Goal: Find contact information: Find contact information

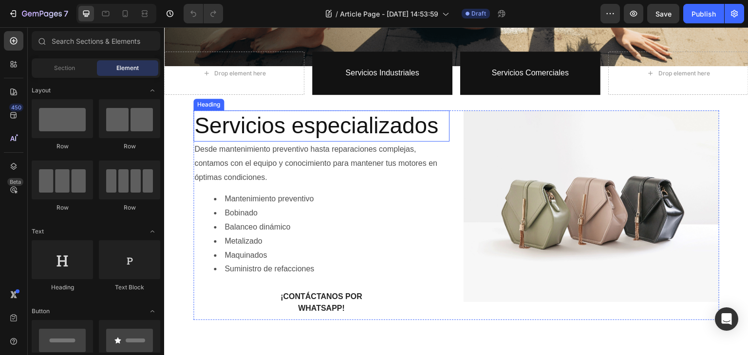
scroll to position [269, 0]
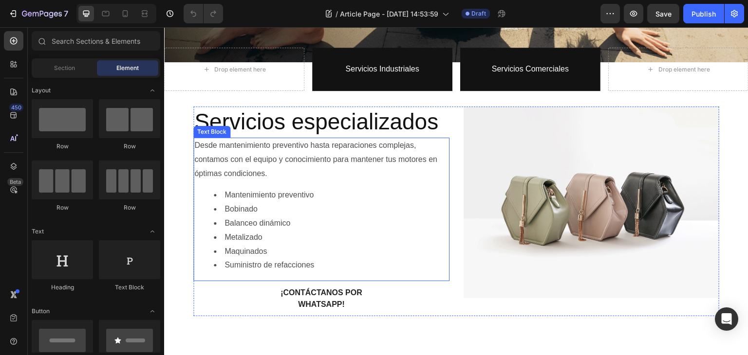
click at [289, 202] on li "Bobinado" at bounding box center [331, 209] width 235 height 14
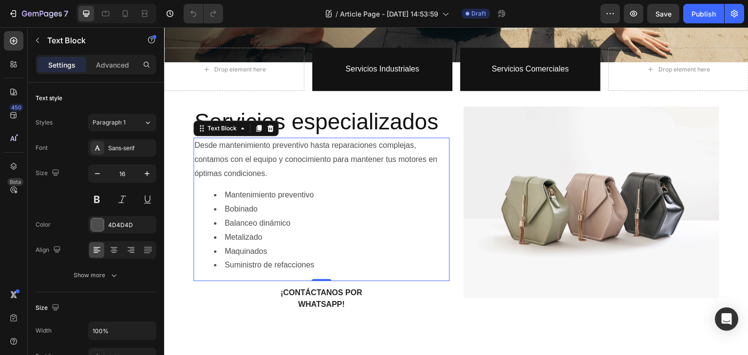
click at [313, 178] on div "Desde mantenimiento preventivo hasta reparaciones complejas, contamos con el eq…" at bounding box center [321, 210] width 256 height 144
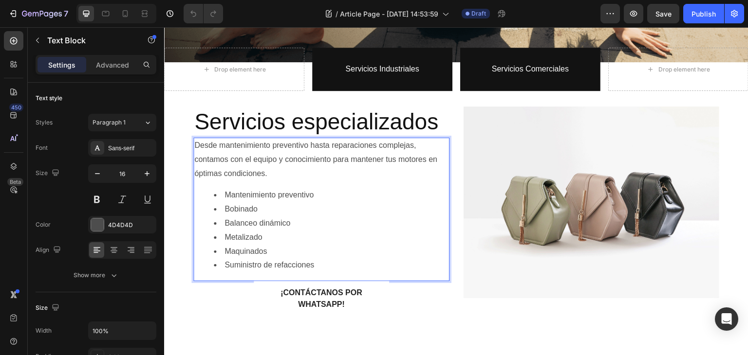
click at [324, 194] on li "Mantenimiento preventivo" at bounding box center [331, 195] width 235 height 14
click at [326, 203] on li "Bobinado" at bounding box center [331, 209] width 235 height 14
click at [358, 219] on li "Balanceo dinámico" at bounding box center [331, 224] width 235 height 14
click at [369, 245] on li "Maquinados" at bounding box center [331, 252] width 235 height 14
click at [347, 231] on li "Metalizado" at bounding box center [331, 238] width 235 height 14
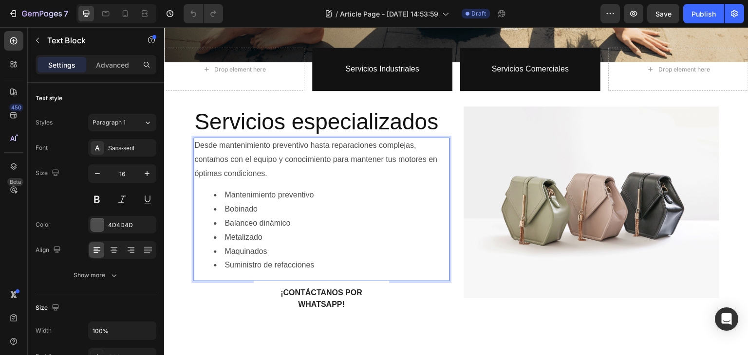
click at [367, 261] on li "Suministro de refacciones" at bounding box center [331, 265] width 235 height 14
click at [351, 245] on li "Maquinados" at bounding box center [331, 252] width 235 height 14
click at [340, 231] on li "Metalizado" at bounding box center [331, 238] width 235 height 14
click at [338, 217] on li "Balanceo dinámico" at bounding box center [331, 224] width 235 height 14
click at [313, 202] on li "Bobinado" at bounding box center [331, 209] width 235 height 14
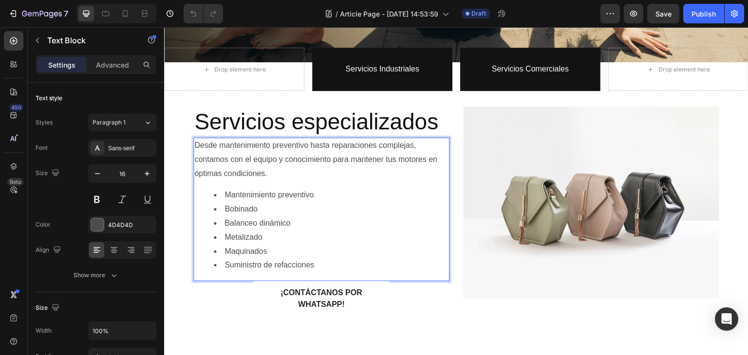
click at [330, 189] on li "Mantenimiento preventivo" at bounding box center [331, 195] width 235 height 14
click at [360, 188] on li "Mantenimiento preventivo" at bounding box center [331, 195] width 235 height 14
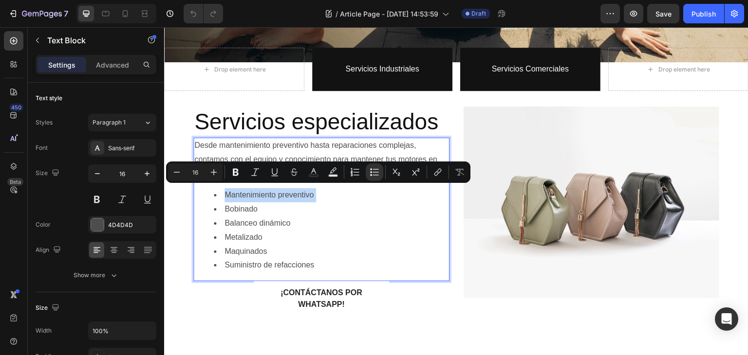
click at [348, 194] on li "Mantenimiento preventivo" at bounding box center [331, 195] width 235 height 14
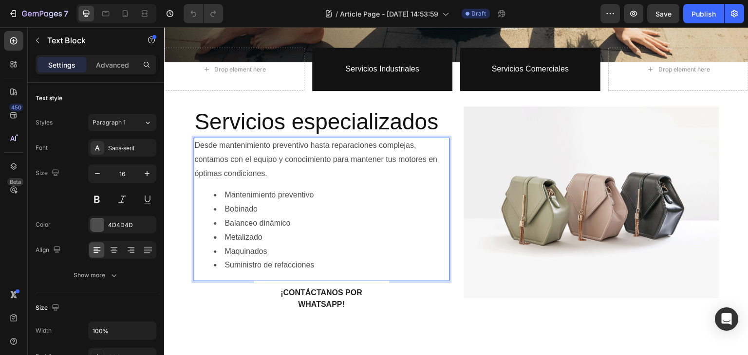
click at [308, 212] on li "Bobinado" at bounding box center [331, 209] width 235 height 14
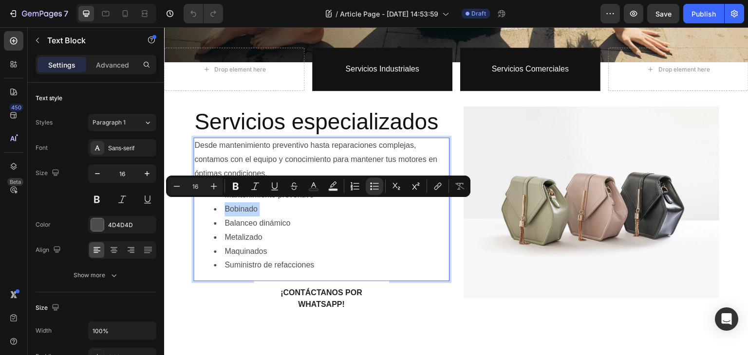
click at [249, 211] on li "Bobinado" at bounding box center [331, 209] width 235 height 14
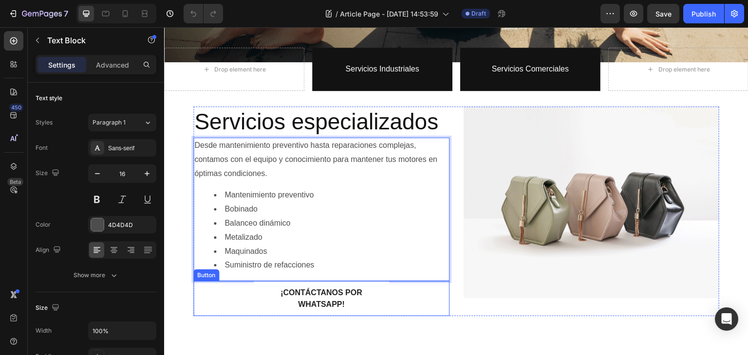
click at [436, 296] on div "¡Contáctanos por WhatsApp! Button" at bounding box center [321, 298] width 256 height 35
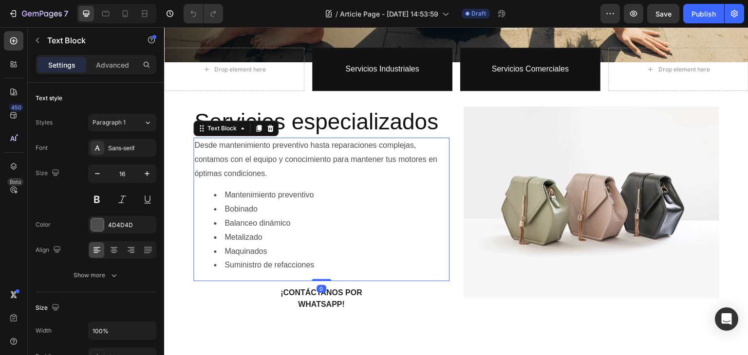
click at [412, 251] on li "Maquinados" at bounding box center [331, 252] width 235 height 14
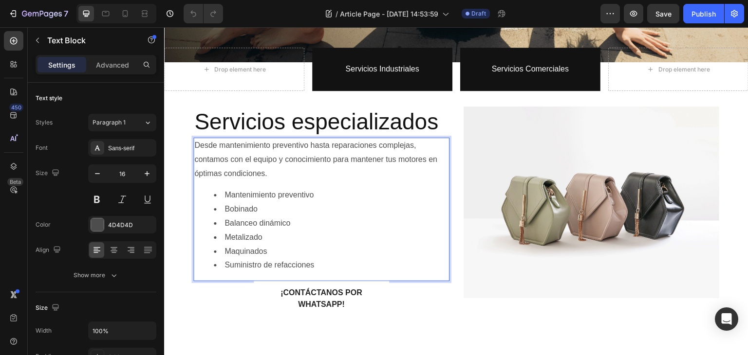
click at [341, 261] on li "Suministro de refacciones" at bounding box center [331, 265] width 235 height 14
click at [301, 198] on li "Mantenimiento preventivo" at bounding box center [331, 195] width 235 height 14
click at [300, 212] on li "Bobinado" at bounding box center [331, 209] width 235 height 14
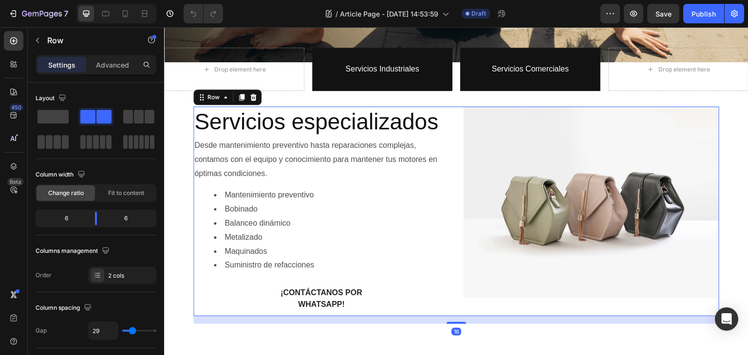
click at [453, 142] on div "Servicios especializados Heading Desde mantenimiento preventivo hasta reparacio…" at bounding box center [456, 212] width 526 height 210
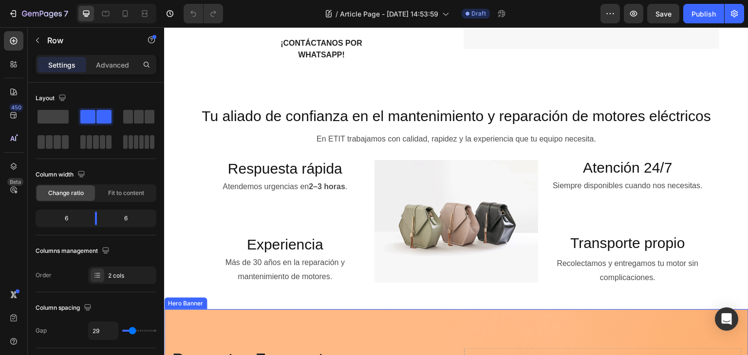
scroll to position [512, 0]
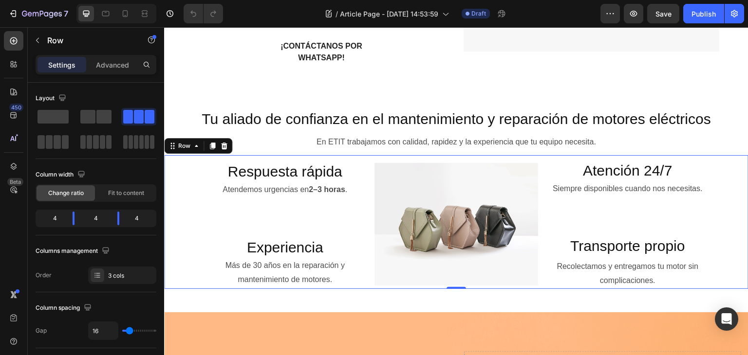
click at [426, 288] on div "Image" at bounding box center [456, 224] width 164 height 129
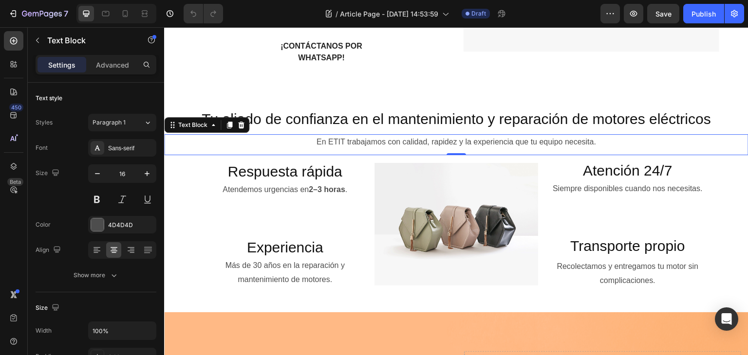
click at [275, 139] on p "En ETIT trabajamos con calidad, rapidez y la experiencia que tu equipo necesita." at bounding box center [456, 142] width 582 height 14
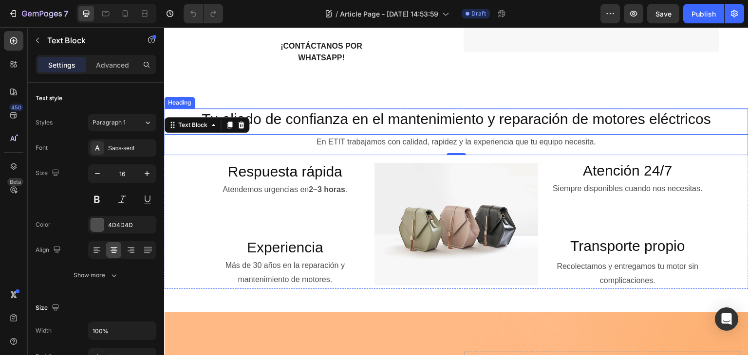
click at [278, 126] on h2 "Tu aliado de confianza en el mantenimiento y reparación de motores eléctricos" at bounding box center [456, 119] width 584 height 21
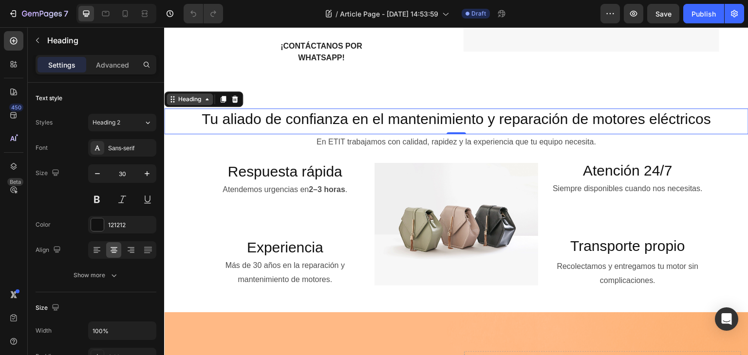
click at [183, 103] on div "Heading" at bounding box center [189, 99] width 27 height 9
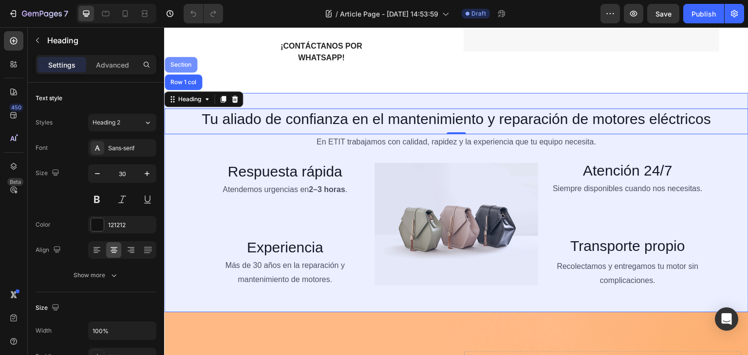
click at [171, 65] on div "Section" at bounding box center [180, 65] width 25 height 6
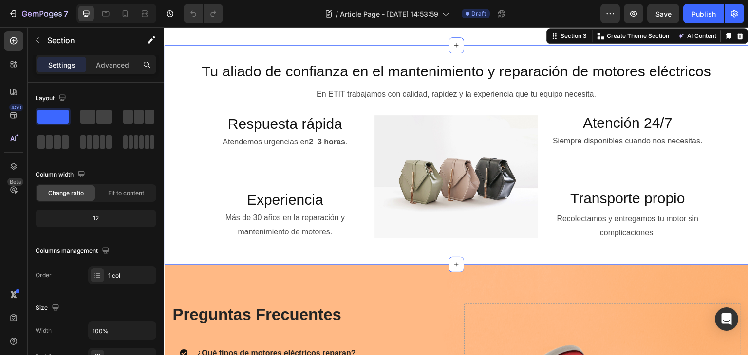
scroll to position [561, 0]
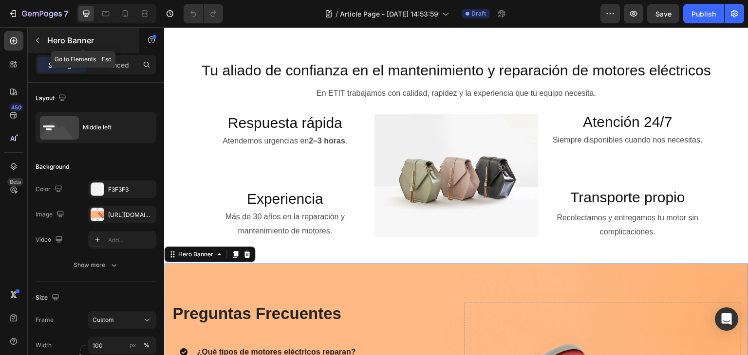
click at [38, 37] on icon "button" at bounding box center [38, 41] width 8 height 8
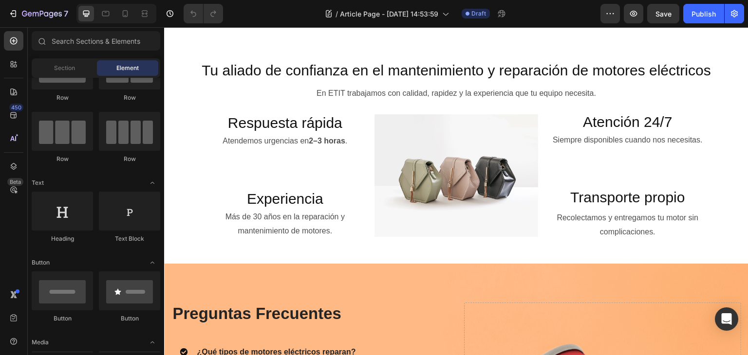
scroll to position [0, 0]
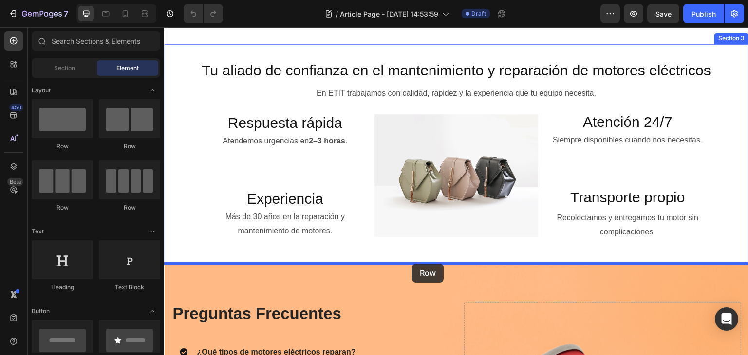
drag, startPoint x: 234, startPoint y: 142, endPoint x: 412, endPoint y: 264, distance: 215.7
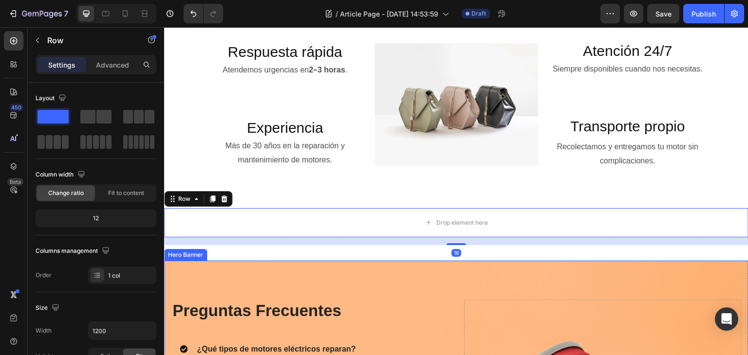
scroll to position [658, 0]
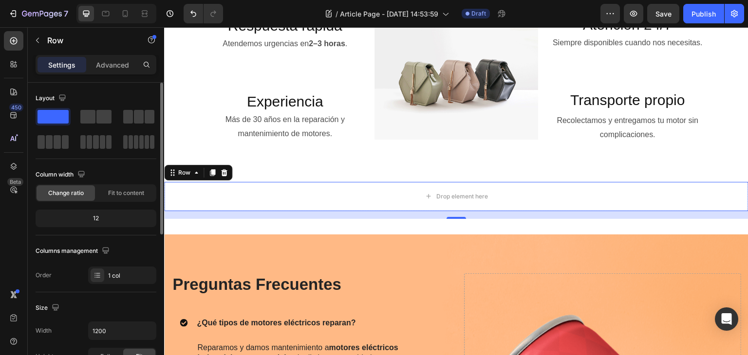
drag, startPoint x: 59, startPoint y: 118, endPoint x: 55, endPoint y: 122, distance: 5.2
click at [58, 124] on div at bounding box center [53, 117] width 35 height 18
drag, startPoint x: 90, startPoint y: 116, endPoint x: 61, endPoint y: 120, distance: 28.9
click at [48, 119] on div at bounding box center [96, 129] width 121 height 43
click at [93, 119] on span at bounding box center [87, 117] width 15 height 14
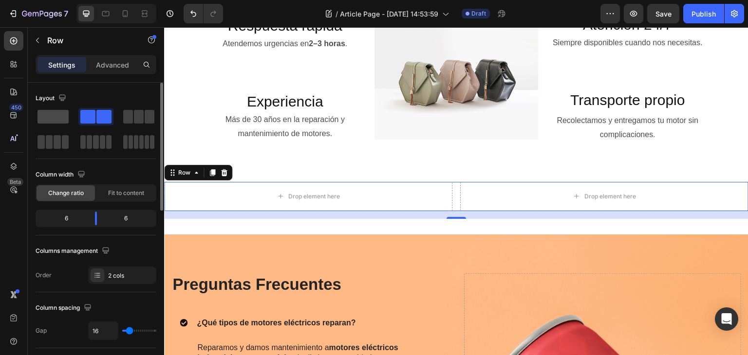
click at [56, 119] on span at bounding box center [52, 117] width 31 height 14
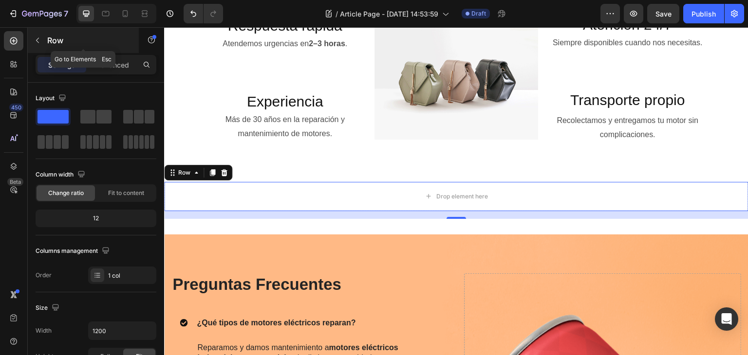
click at [37, 37] on icon "button" at bounding box center [38, 41] width 8 height 8
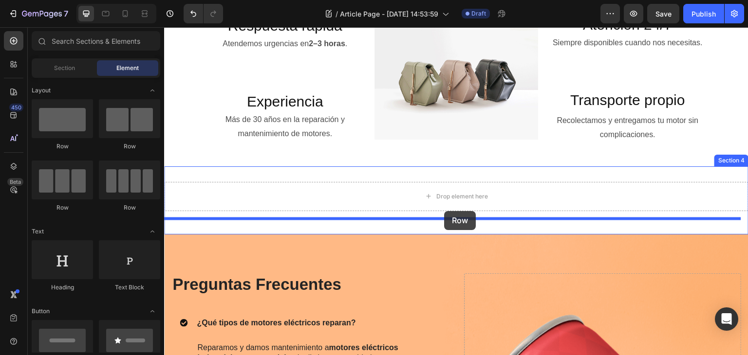
drag, startPoint x: 287, startPoint y: 157, endPoint x: 445, endPoint y: 211, distance: 167.3
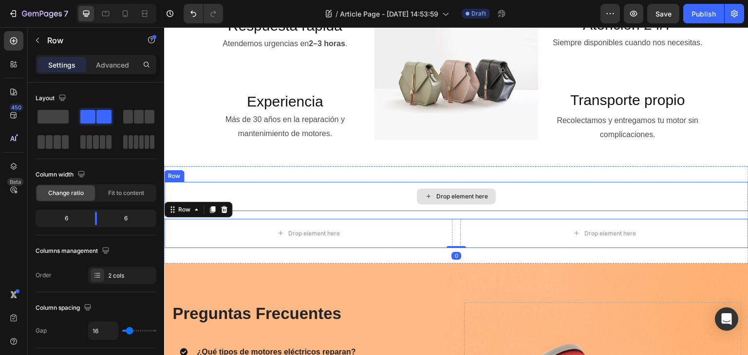
click at [364, 194] on div "Drop element here" at bounding box center [456, 196] width 584 height 29
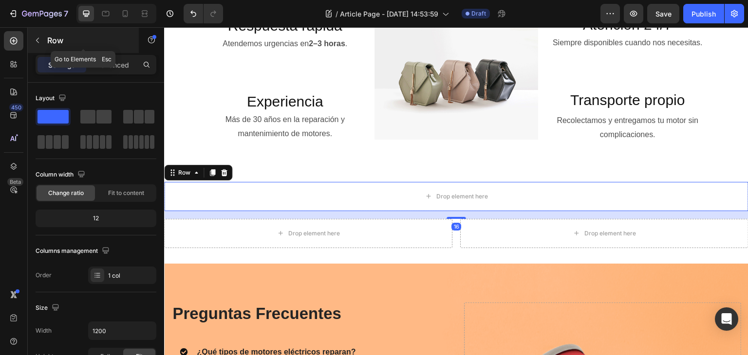
click at [41, 37] on icon "button" at bounding box center [38, 41] width 8 height 8
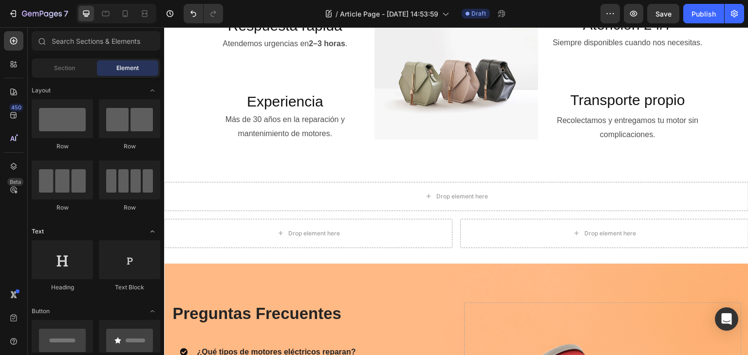
scroll to position [49, 0]
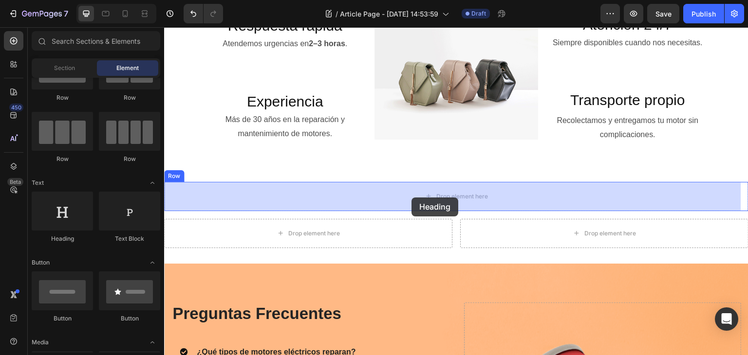
drag, startPoint x: 227, startPoint y: 243, endPoint x: 411, endPoint y: 198, distance: 189.6
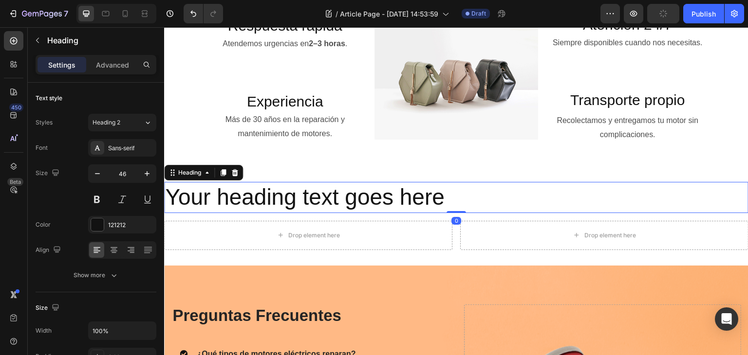
click at [257, 193] on h2 "Your heading text goes here" at bounding box center [456, 197] width 584 height 31
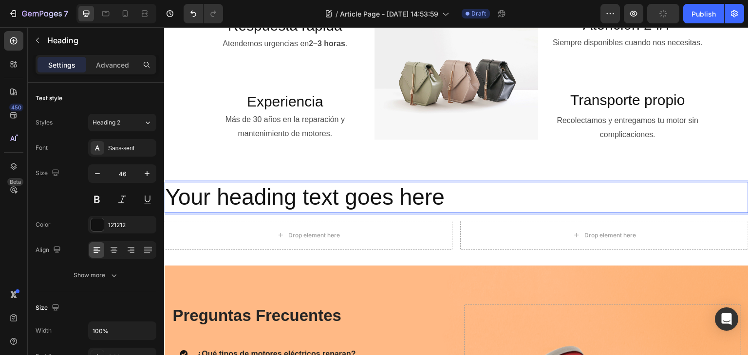
click at [257, 193] on p "Your heading text goes here" at bounding box center [456, 197] width 582 height 29
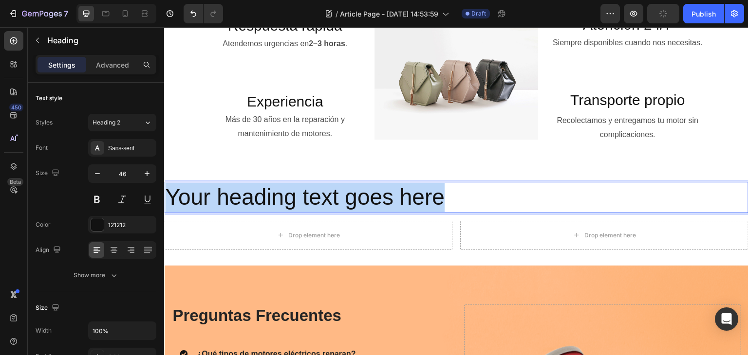
click at [257, 193] on p "Your heading text goes here" at bounding box center [456, 197] width 582 height 29
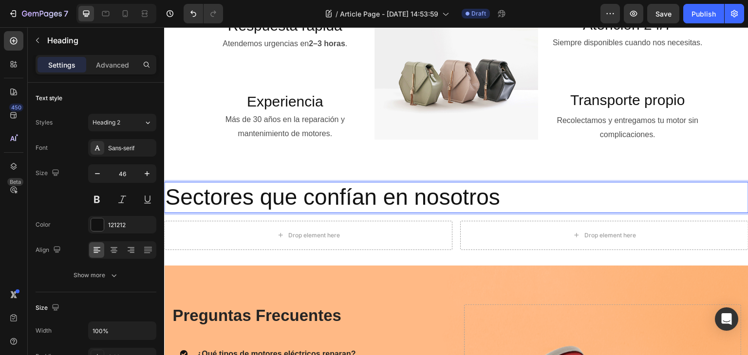
click at [269, 205] on p "Sectores que confían en nosotros" at bounding box center [456, 197] width 582 height 29
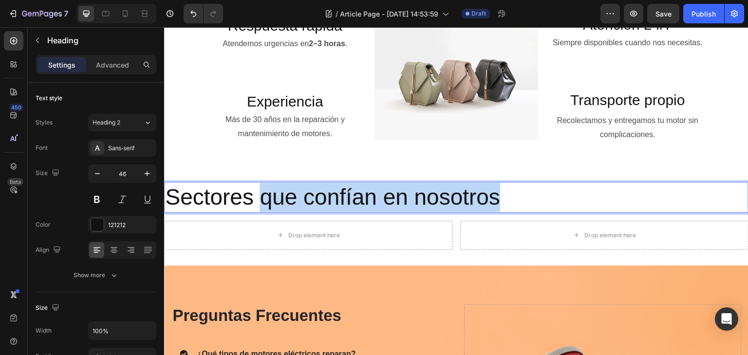
drag, startPoint x: 260, startPoint y: 204, endPoint x: 502, endPoint y: 200, distance: 241.9
click at [502, 200] on p "Sectores que confían en nosotros" at bounding box center [456, 197] width 582 height 29
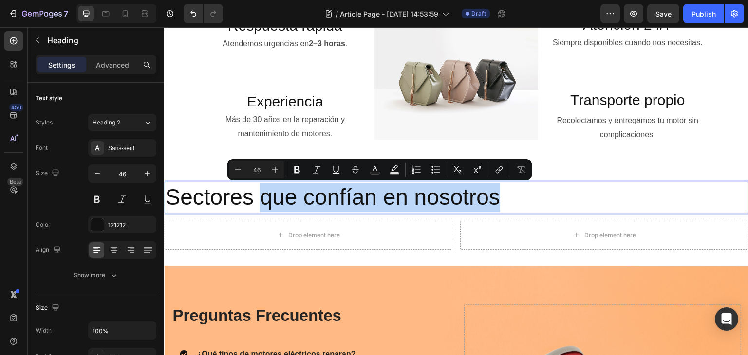
click at [489, 200] on p "Sectores que confían en nosotros" at bounding box center [456, 197] width 582 height 29
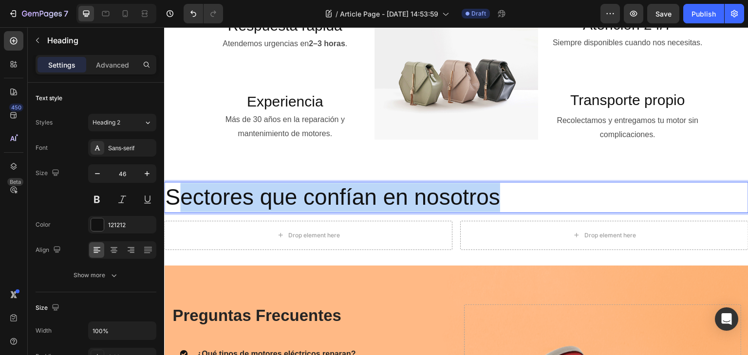
drag, startPoint x: 510, startPoint y: 196, endPoint x: 175, endPoint y: 205, distance: 335.0
click at [176, 204] on p "Sectores que confían en nosotros" at bounding box center [456, 197] width 582 height 29
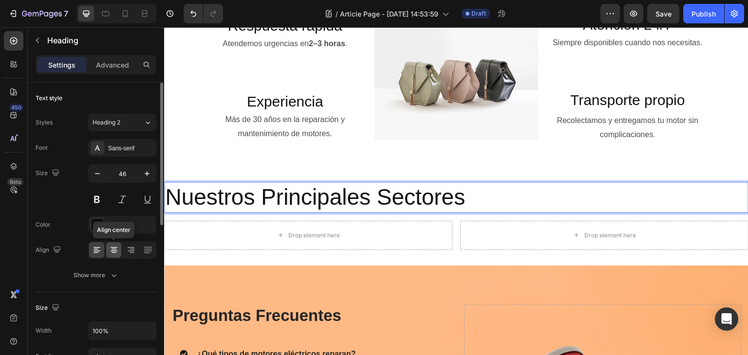
click at [114, 251] on icon at bounding box center [113, 251] width 7 height 1
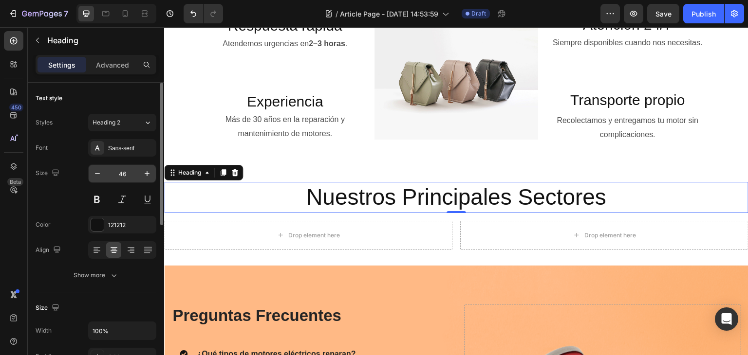
click at [123, 175] on input "46" at bounding box center [122, 174] width 32 height 18
type input "30"
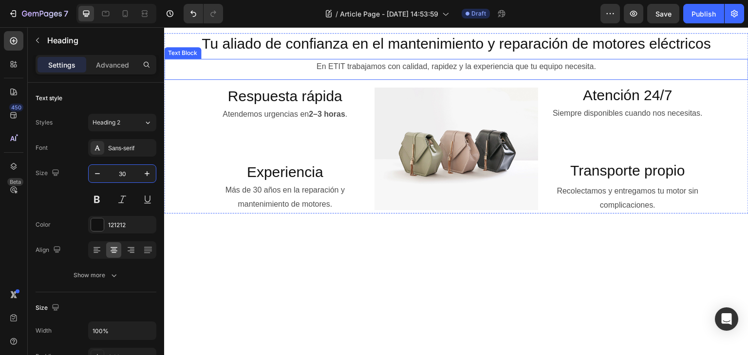
scroll to position [280, 0]
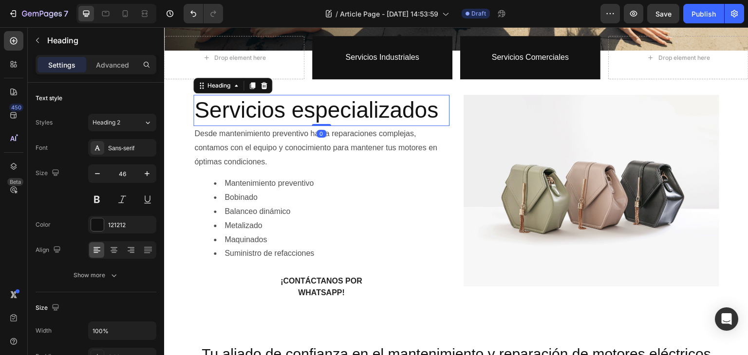
click at [343, 107] on h2 "Servicios especializados" at bounding box center [321, 110] width 256 height 31
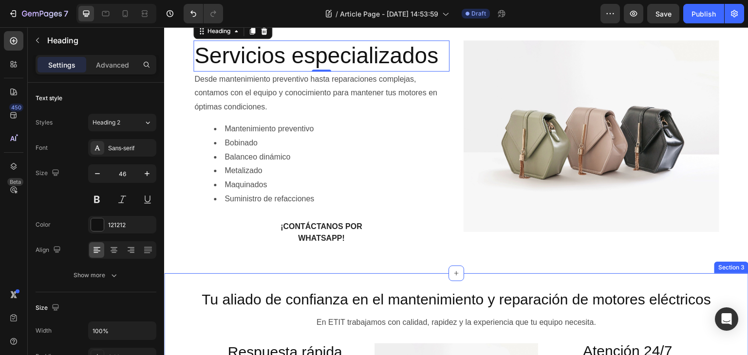
scroll to position [329, 0]
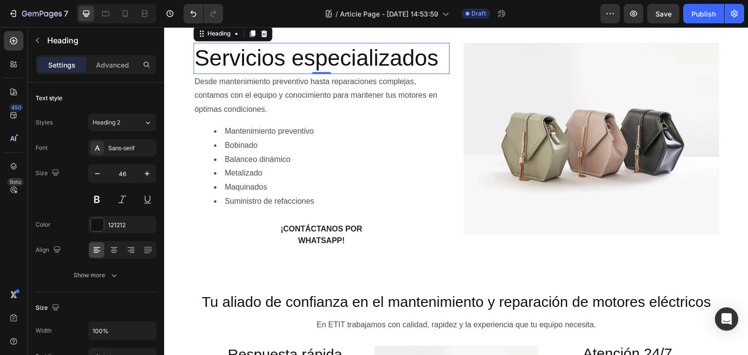
click at [351, 59] on h2 "Servicios especializados" at bounding box center [321, 58] width 256 height 31
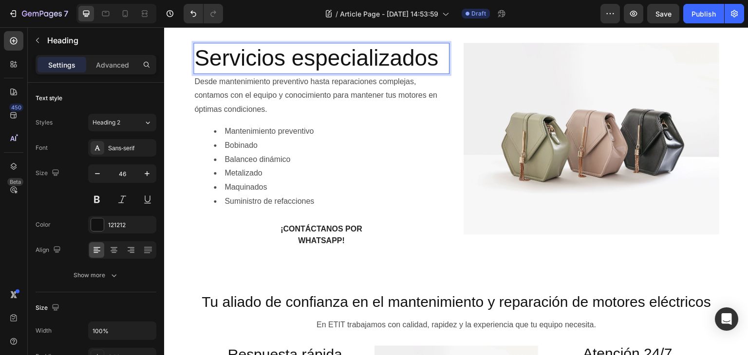
click at [351, 59] on p "Servicios especializados" at bounding box center [321, 58] width 254 height 29
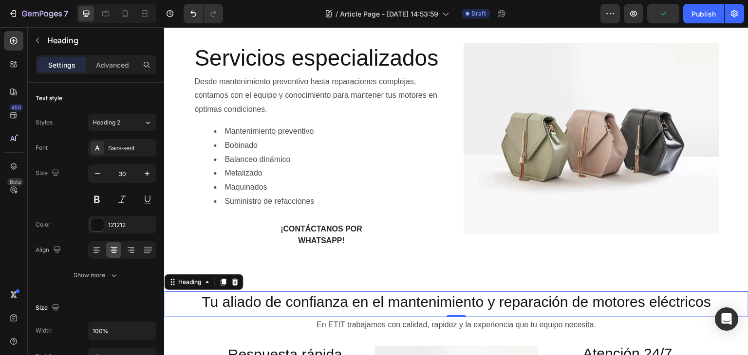
click at [328, 304] on h2 "Tu aliado de confianza en el mantenimiento y reparación de motores eléctricos" at bounding box center [456, 302] width 584 height 21
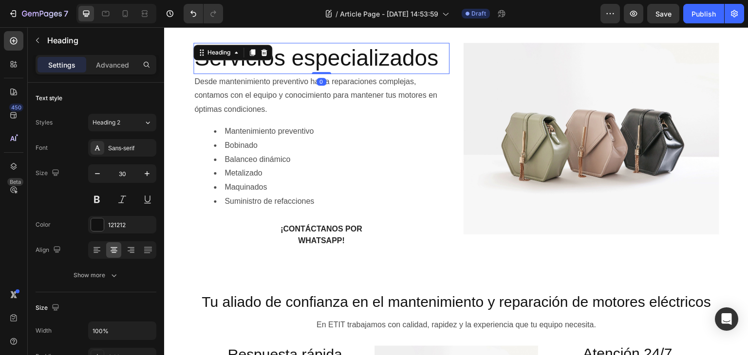
click at [293, 56] on p "Servicios especializados" at bounding box center [321, 58] width 254 height 29
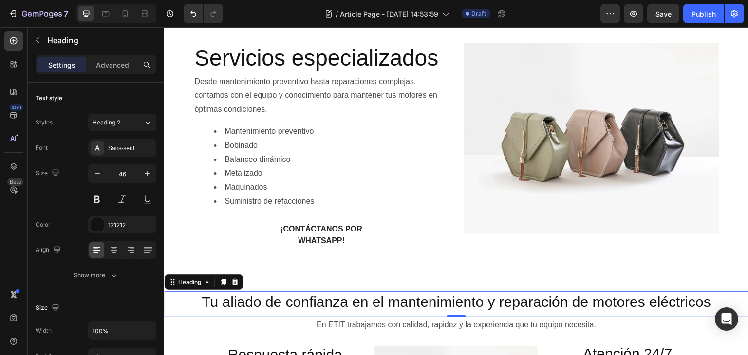
click at [284, 305] on h2 "Tu aliado de confianza en el mantenimiento y reparación de motores eléctricos" at bounding box center [456, 302] width 584 height 21
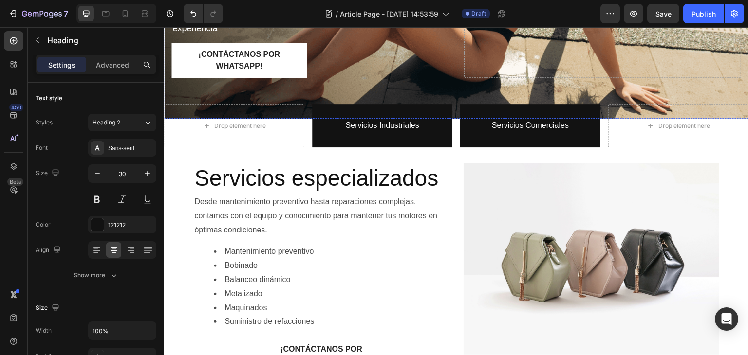
scroll to position [243, 0]
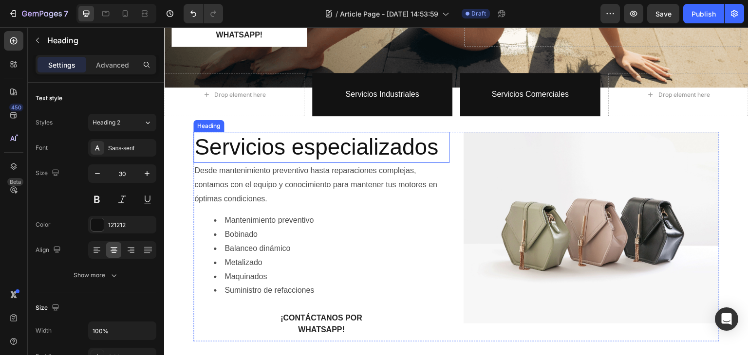
click at [270, 143] on h2 "Servicios especializados" at bounding box center [321, 147] width 256 height 31
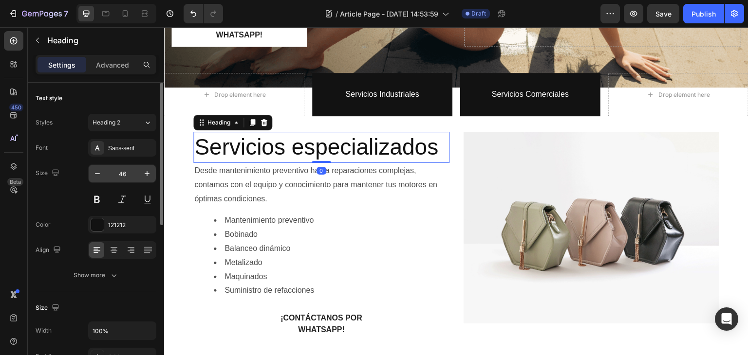
click at [121, 172] on input "46" at bounding box center [122, 174] width 32 height 18
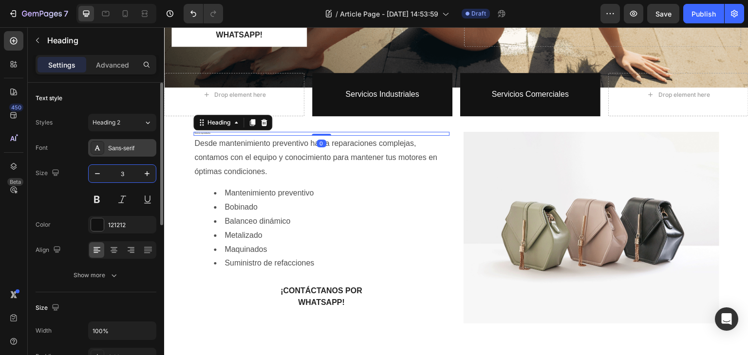
type input "30"
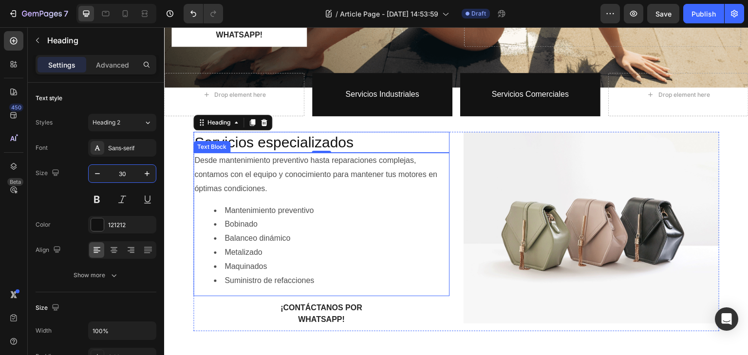
click at [231, 192] on div "Desde mantenimiento preventivo hasta reparaciones complejas, contamos con el eq…" at bounding box center [321, 225] width 256 height 144
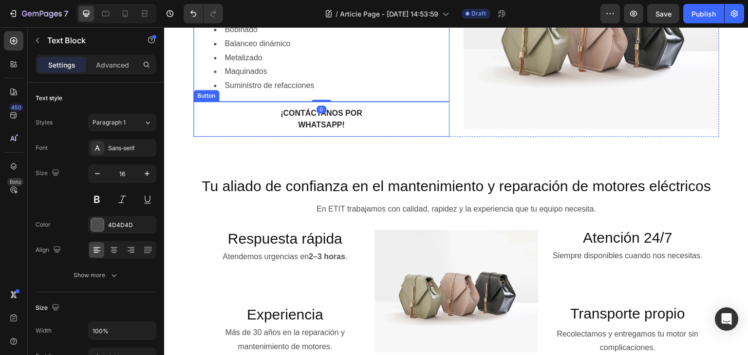
scroll to position [438, 0]
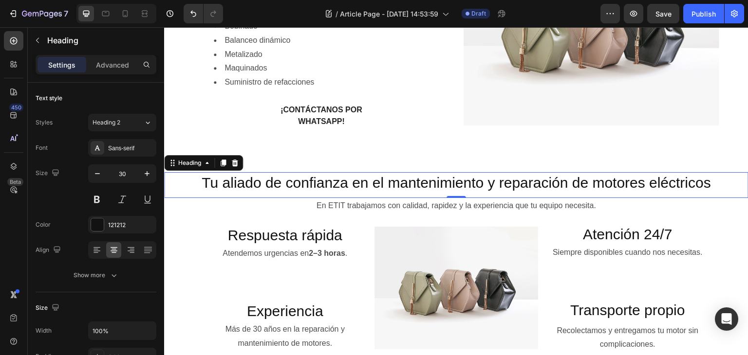
click at [402, 186] on h2 "Tu aliado de confianza en el mantenimiento y reparación de motores eléctricos" at bounding box center [456, 182] width 584 height 21
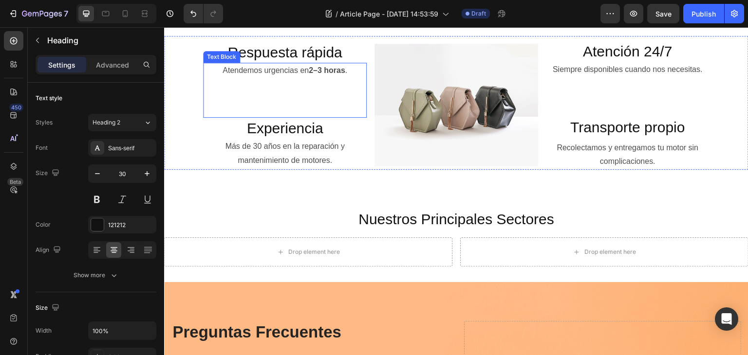
scroll to position [633, 0]
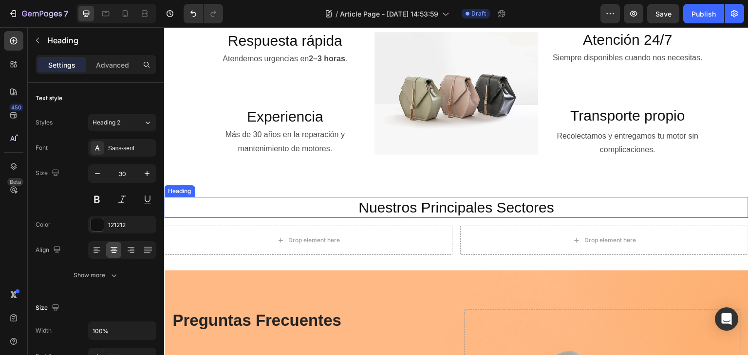
click at [353, 210] on h2 "Nuestros Principales Sectores" at bounding box center [456, 207] width 584 height 21
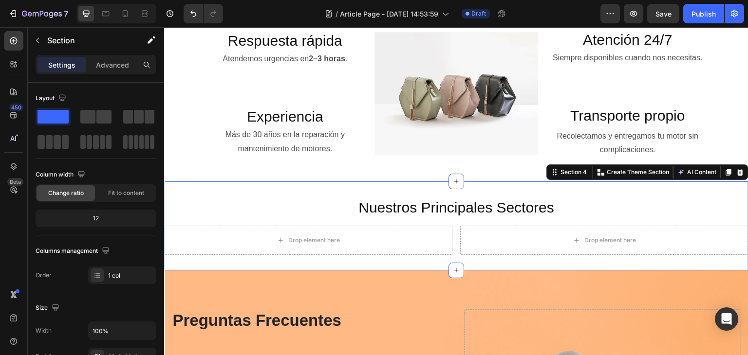
click at [186, 222] on div "Nuestros Principales Sectores Heading Row Drop element here Drop element here R…" at bounding box center [456, 226] width 584 height 58
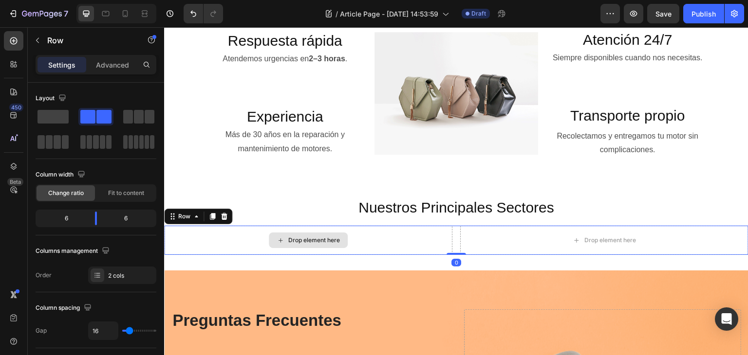
click at [210, 229] on div "Drop element here" at bounding box center [308, 240] width 288 height 29
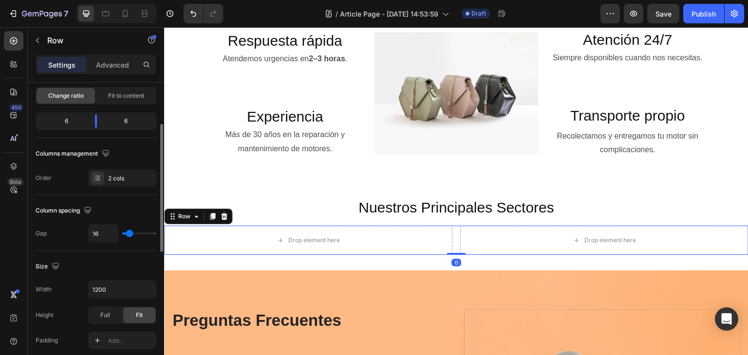
scroll to position [243, 0]
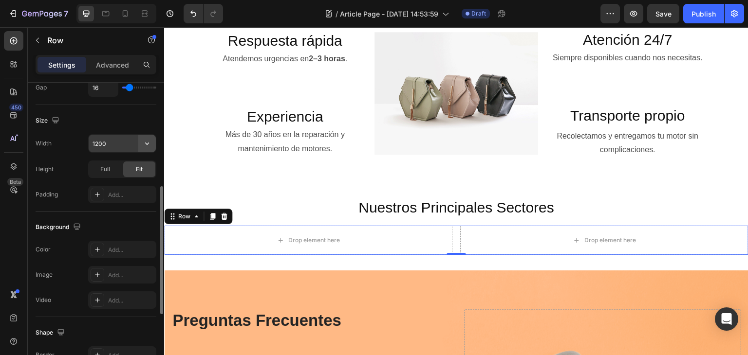
click at [147, 147] on icon "button" at bounding box center [147, 144] width 10 height 10
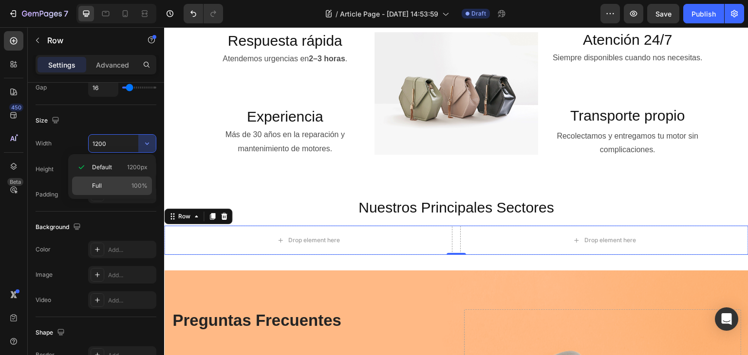
click at [131, 182] on p "Full 100%" at bounding box center [119, 186] width 55 height 9
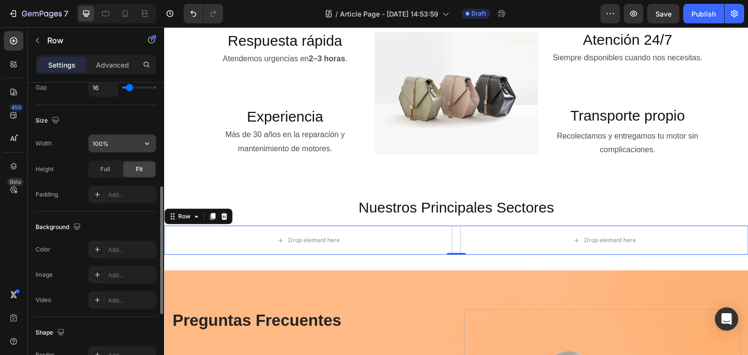
click at [125, 143] on input "100%" at bounding box center [122, 144] width 67 height 18
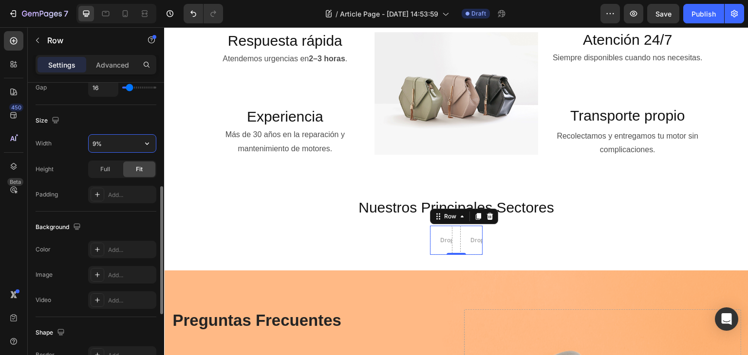
type input "90%"
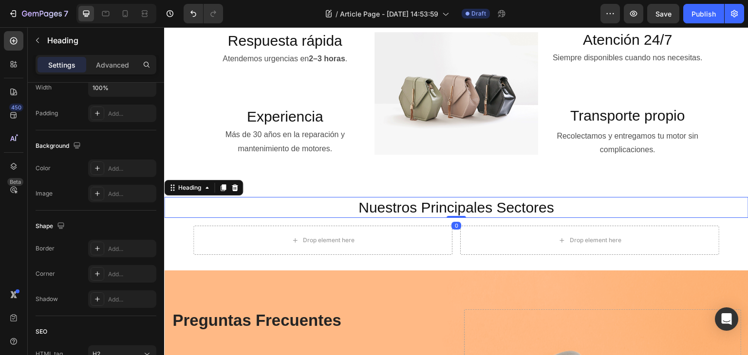
click at [273, 214] on h2 "Nuestros Principales Sectores" at bounding box center [456, 207] width 584 height 21
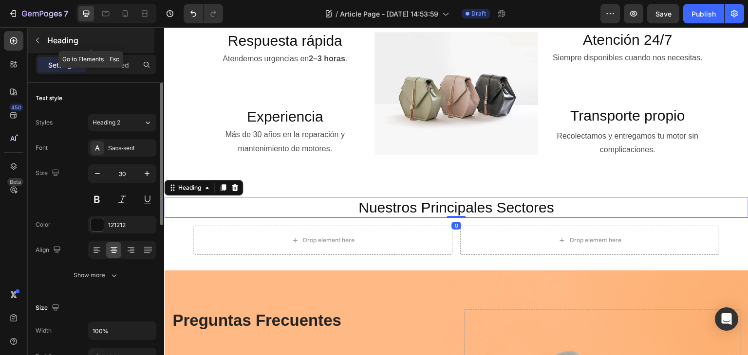
click at [53, 39] on p "Heading" at bounding box center [99, 41] width 105 height 12
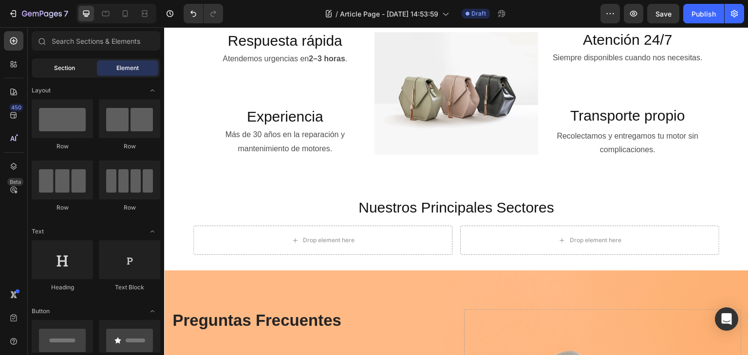
click at [55, 66] on span "Section" at bounding box center [64, 68] width 21 height 9
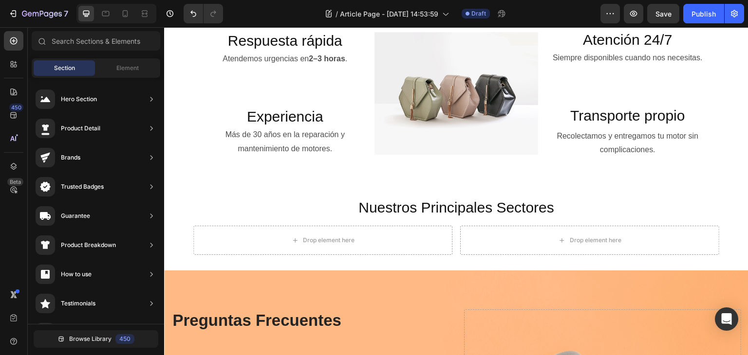
click at [122, 58] on div "Section Element" at bounding box center [96, 67] width 128 height 19
click at [119, 70] on span "Element" at bounding box center [127, 68] width 22 height 9
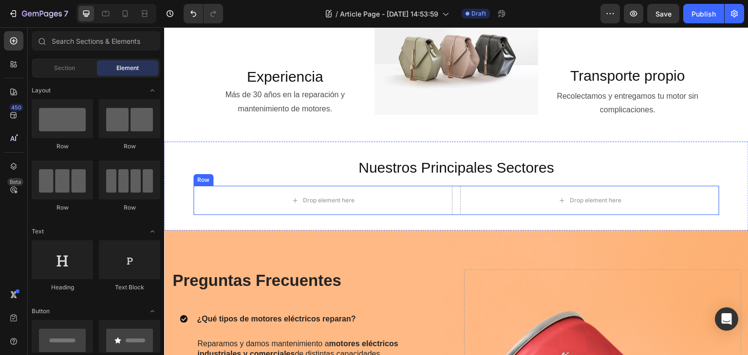
scroll to position [670, 0]
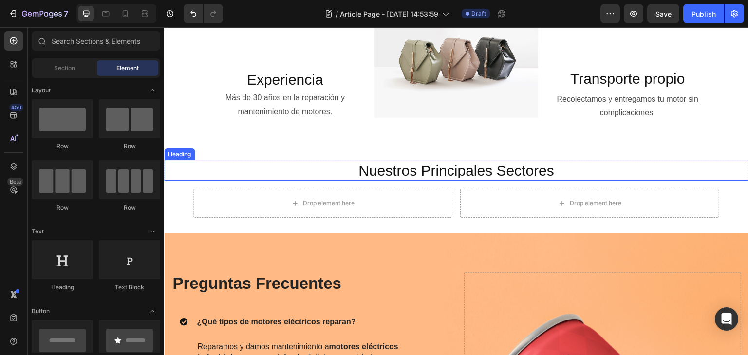
click at [240, 162] on h2 "Nuestros Principales Sectores" at bounding box center [456, 170] width 584 height 21
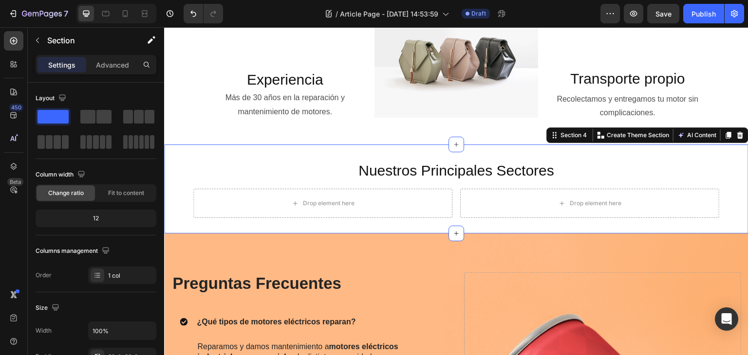
click at [278, 151] on div "Nuestros Principales Sectores Heading Row Drop element here Drop element here R…" at bounding box center [456, 189] width 584 height 89
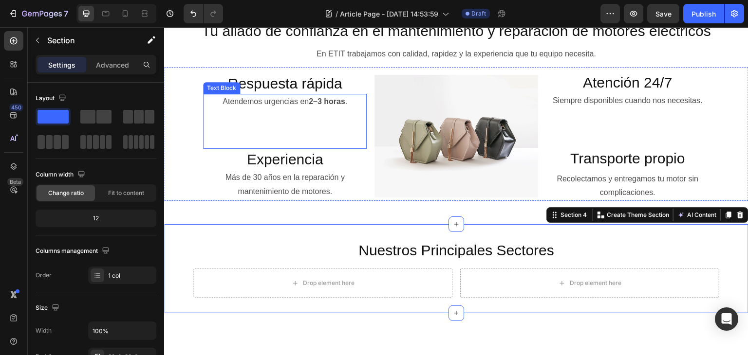
scroll to position [524, 0]
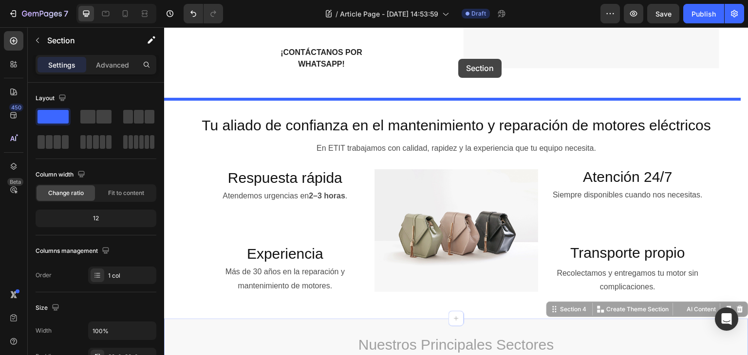
drag, startPoint x: 552, startPoint y: 281, endPoint x: 458, endPoint y: 59, distance: 241.5
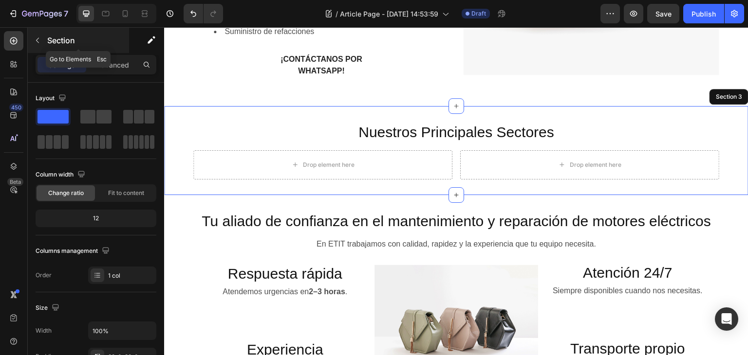
click at [36, 37] on icon "button" at bounding box center [38, 41] width 8 height 8
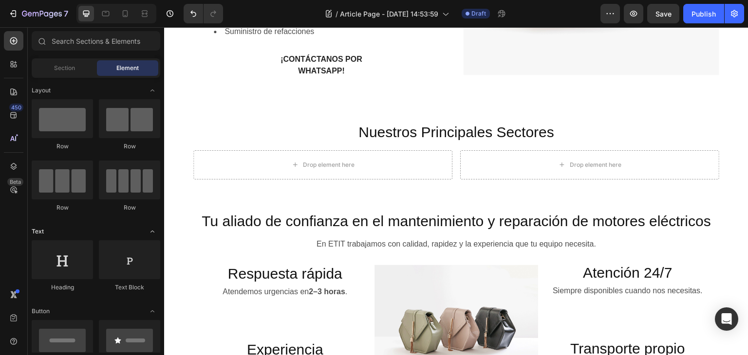
scroll to position [97, 0]
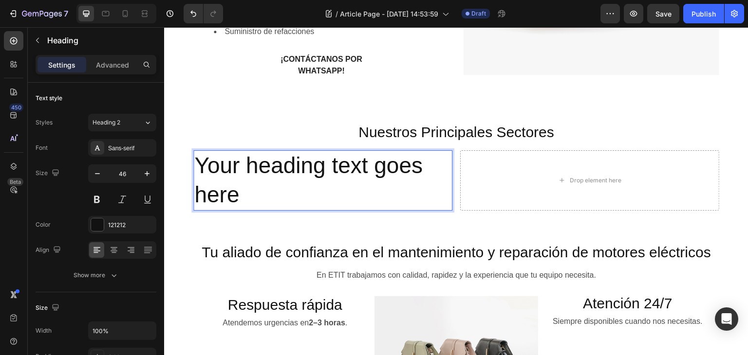
click at [245, 163] on h2 "Your heading text goes here" at bounding box center [322, 180] width 259 height 60
click at [245, 163] on p "Your heading text goes here" at bounding box center [322, 180] width 257 height 58
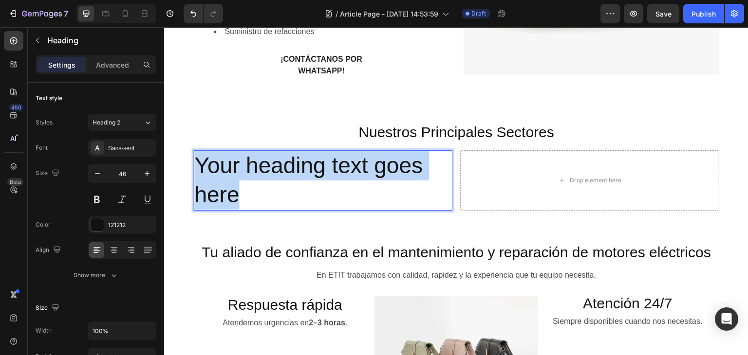
click at [245, 163] on p "Your heading text goes here" at bounding box center [322, 180] width 257 height 58
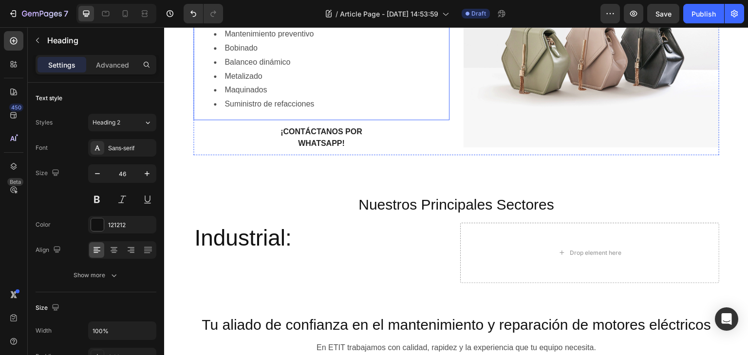
scroll to position [440, 0]
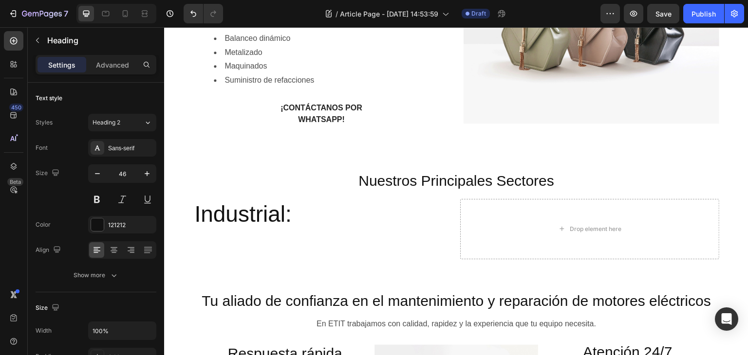
click at [294, 218] on h2 "Industrial:" at bounding box center [322, 229] width 259 height 60
click at [261, 211] on p "Industrial:" at bounding box center [322, 229] width 257 height 58
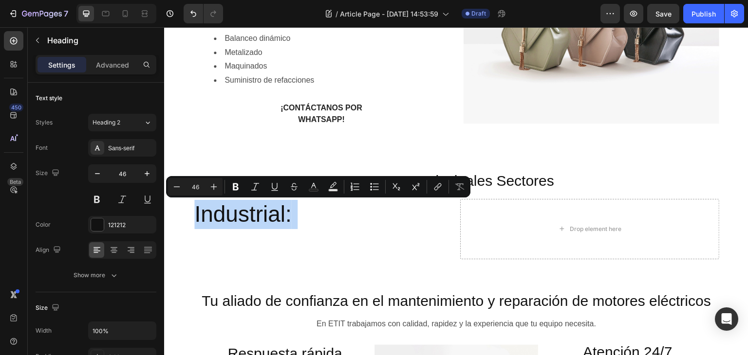
click at [261, 211] on p "Industrial:" at bounding box center [322, 229] width 257 height 58
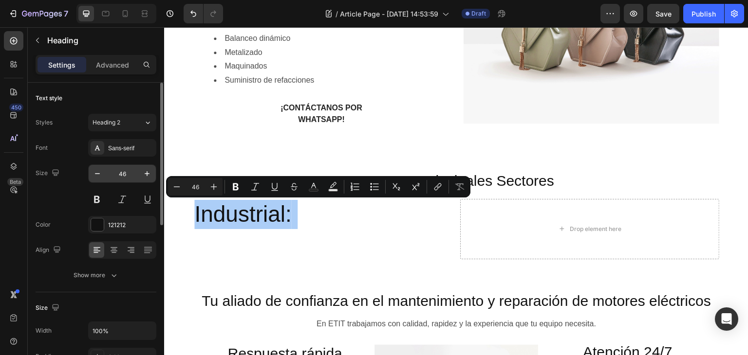
click at [121, 172] on input "46" at bounding box center [122, 174] width 32 height 18
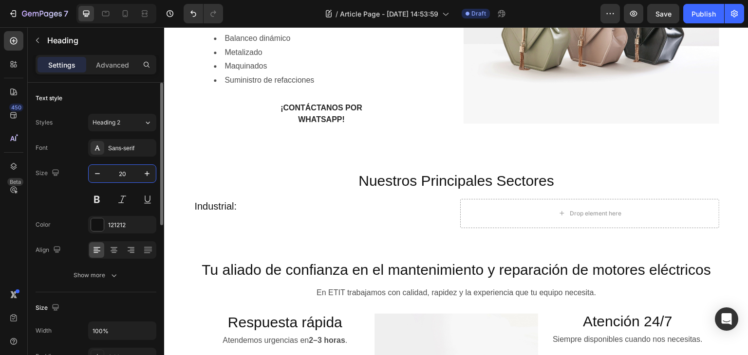
click at [122, 176] on input "20" at bounding box center [122, 174] width 32 height 18
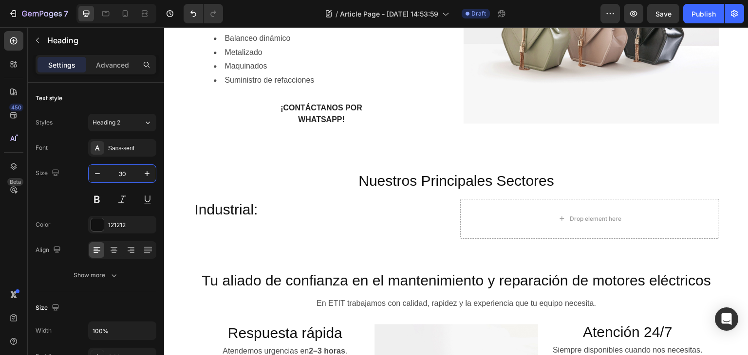
type input "30"
click at [241, 204] on p "Industrial:" at bounding box center [322, 219] width 257 height 38
click at [301, 204] on p "Industrial:" at bounding box center [322, 219] width 257 height 38
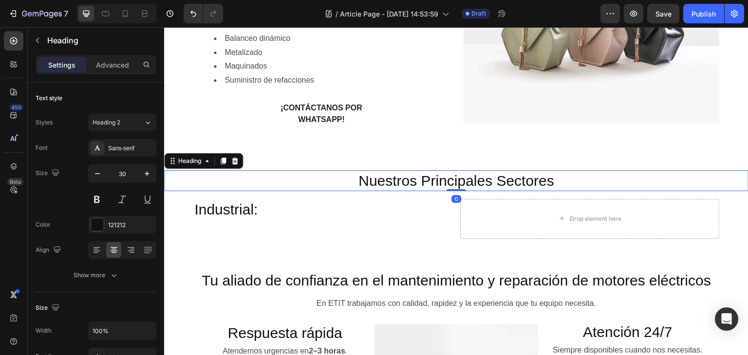
click at [358, 184] on h2 "Nuestros Principales Sectores" at bounding box center [456, 180] width 584 height 21
click at [359, 217] on p "Industrial:" at bounding box center [322, 219] width 257 height 38
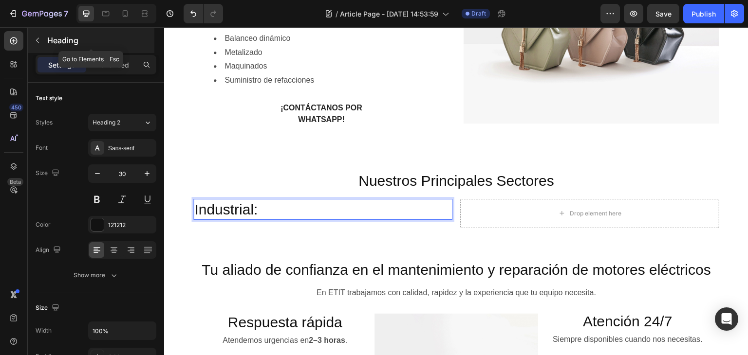
click at [46, 43] on div "Heading" at bounding box center [91, 40] width 127 height 25
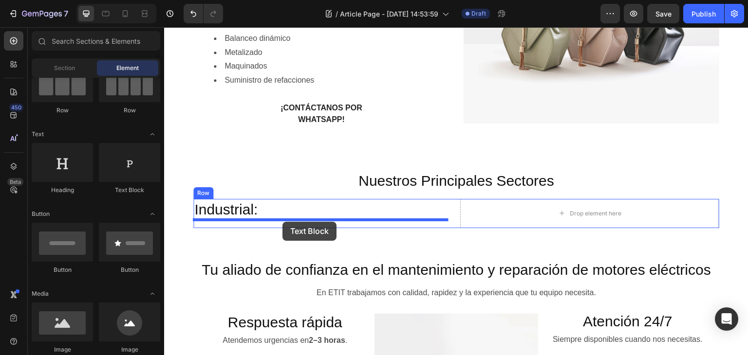
drag, startPoint x: 289, startPoint y: 200, endPoint x: 282, endPoint y: 222, distance: 23.3
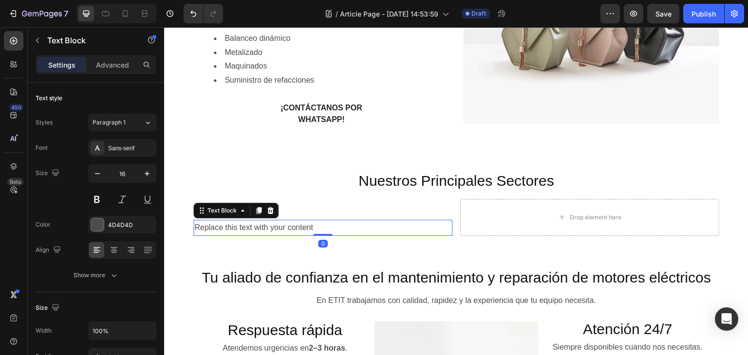
click at [279, 229] on div "Replace this text with your content" at bounding box center [322, 228] width 259 height 16
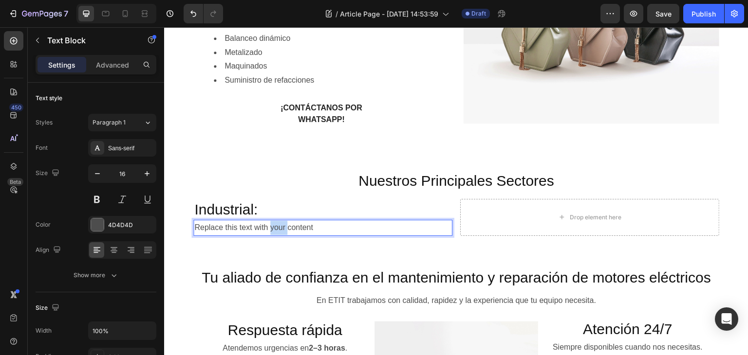
click at [279, 229] on p "Replace this text with your content" at bounding box center [322, 228] width 257 height 14
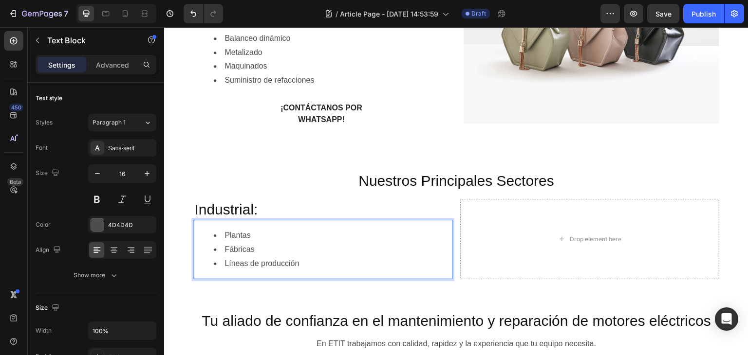
click at [251, 226] on div "Plantas Fábricas Líneas de producción" at bounding box center [322, 249] width 259 height 59
drag, startPoint x: 220, startPoint y: 229, endPoint x: 216, endPoint y: 224, distance: 5.5
click at [220, 228] on div "Plantas Fábricas Líneas de producción" at bounding box center [322, 249] width 259 height 59
click at [216, 221] on div "Plantas Fábricas Líneas de producción" at bounding box center [322, 249] width 259 height 59
click at [247, 223] on div "Plantas Fábricas Líneas de producción" at bounding box center [322, 249] width 259 height 59
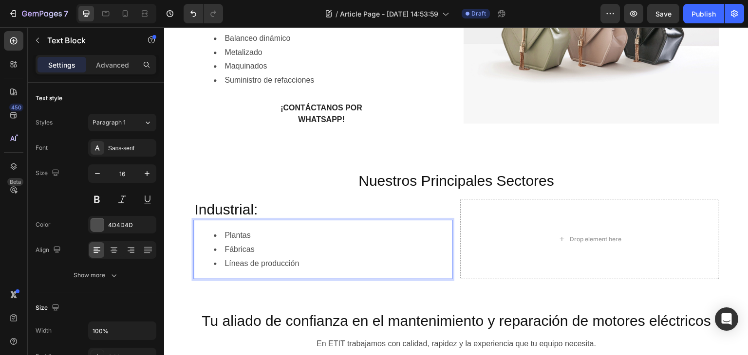
click at [280, 228] on div "Plantas Fábricas Líneas de producción" at bounding box center [322, 249] width 259 height 59
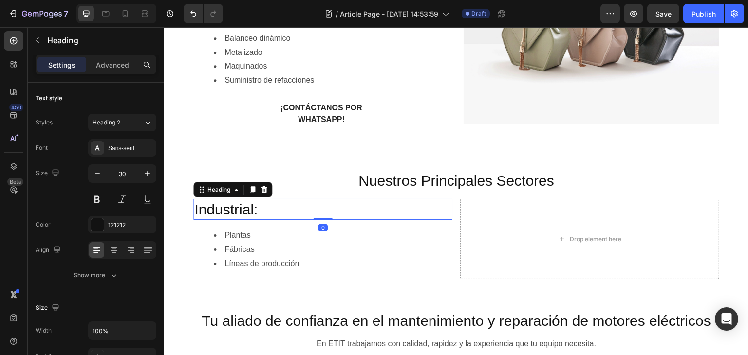
click at [300, 201] on p "Industrial:" at bounding box center [322, 209] width 257 height 19
click at [316, 243] on li "Fábricas" at bounding box center [333, 250] width 238 height 14
click at [392, 209] on p "Industrial:" at bounding box center [322, 209] width 257 height 19
click at [256, 192] on icon at bounding box center [252, 190] width 8 height 8
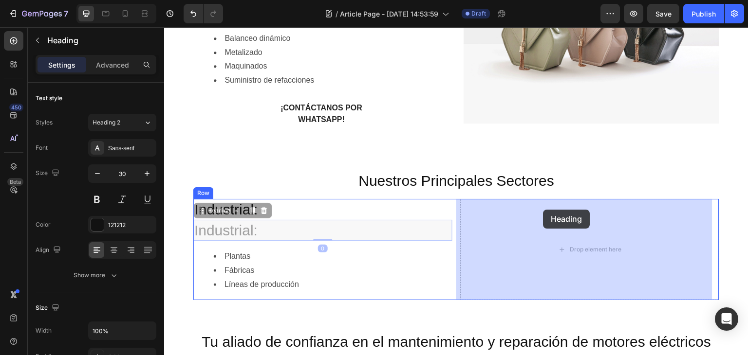
drag, startPoint x: 204, startPoint y: 212, endPoint x: 544, endPoint y: 210, distance: 339.2
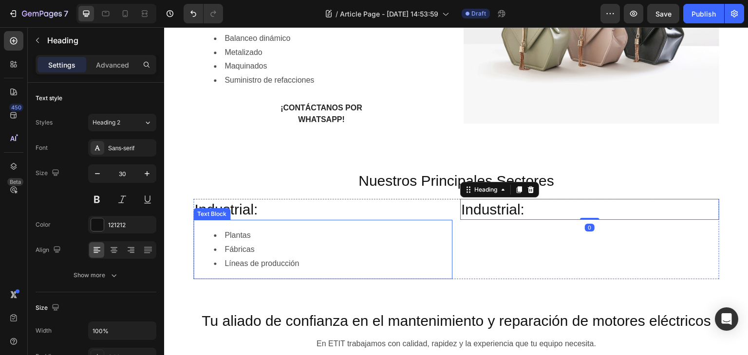
click at [302, 239] on li "Plantas" at bounding box center [333, 236] width 238 height 14
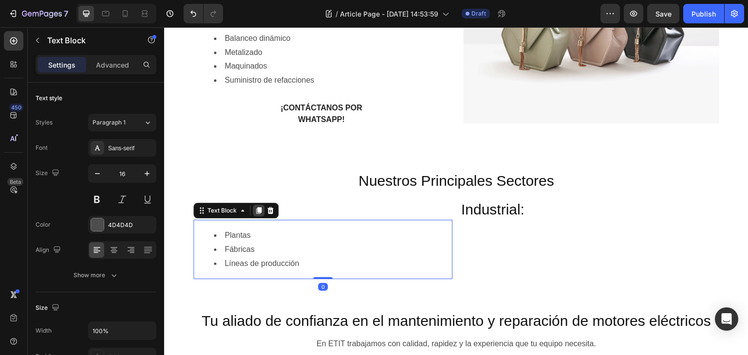
click at [258, 210] on icon at bounding box center [258, 210] width 5 height 7
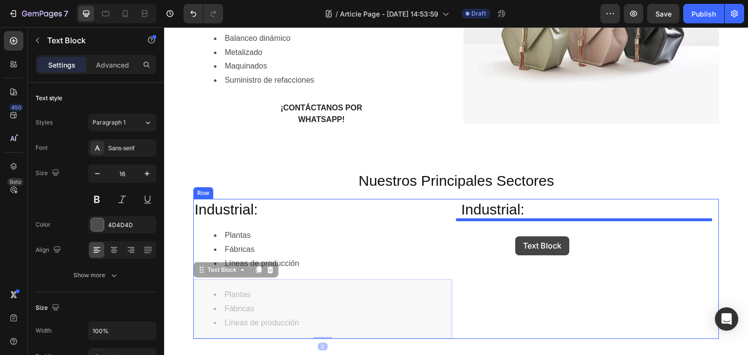
drag, startPoint x: 202, startPoint y: 274, endPoint x: 515, endPoint y: 237, distance: 316.1
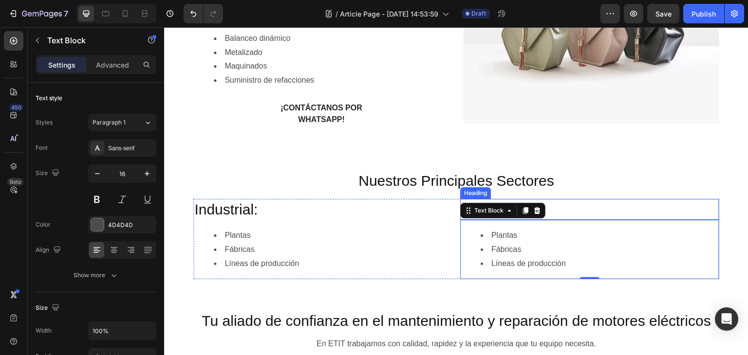
click at [605, 209] on h2 "Industrial:" at bounding box center [589, 209] width 259 height 21
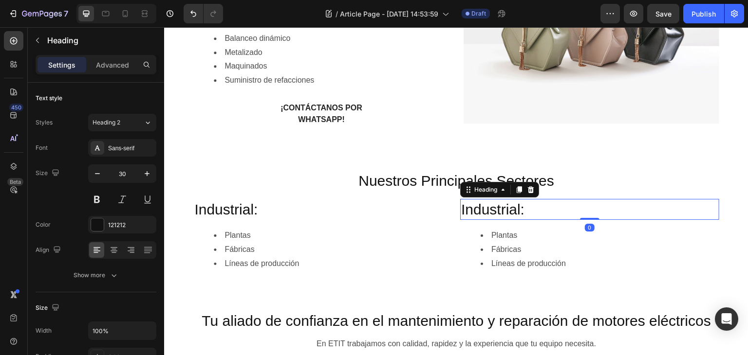
click at [605, 209] on h2 "Industrial:" at bounding box center [589, 209] width 259 height 21
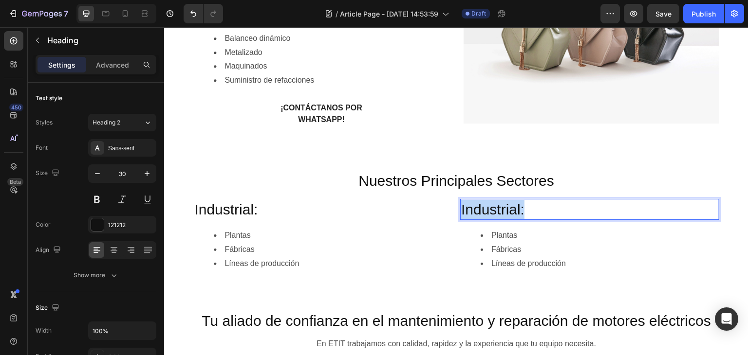
click at [605, 209] on p "Industrial:" at bounding box center [589, 209] width 257 height 19
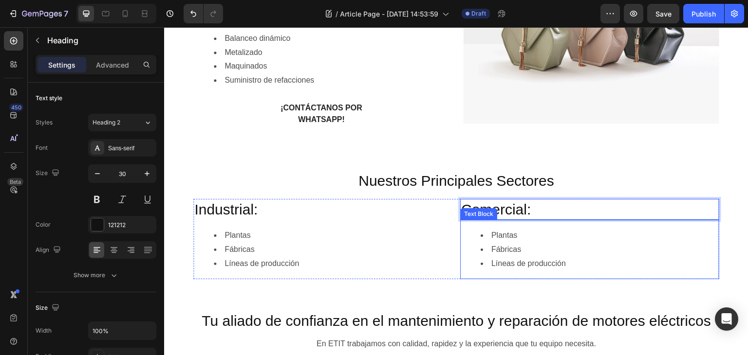
click at [494, 236] on li "Plantas" at bounding box center [599, 236] width 238 height 14
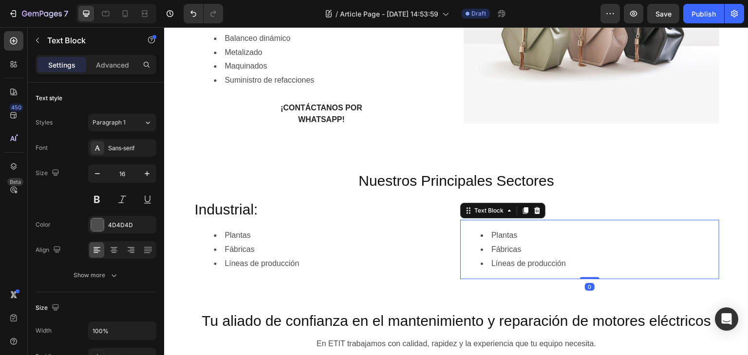
click at [494, 236] on li "Plantas" at bounding box center [599, 236] width 238 height 14
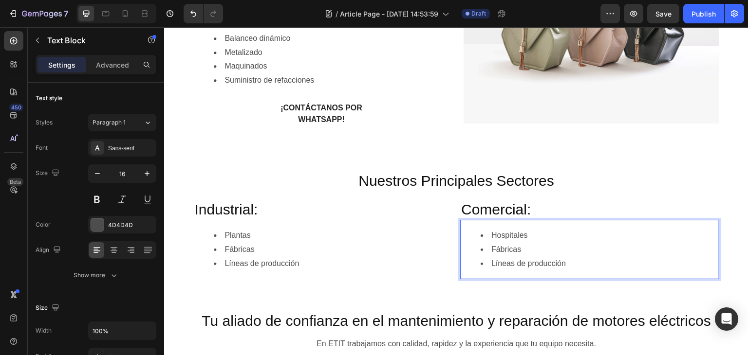
click at [499, 252] on li "Fábricas" at bounding box center [599, 250] width 238 height 14
click at [525, 267] on li "Líneas de producción" at bounding box center [599, 264] width 238 height 14
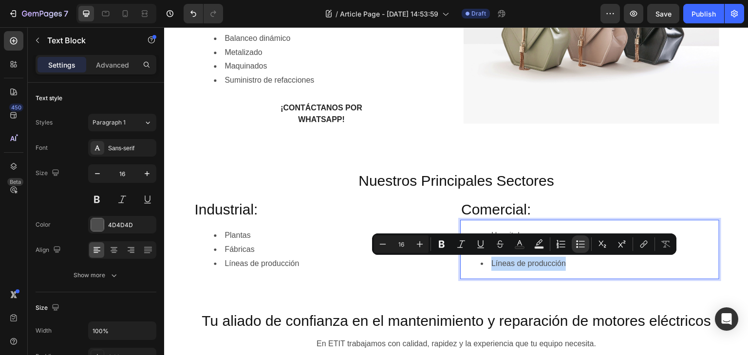
drag, startPoint x: 567, startPoint y: 264, endPoint x: 489, endPoint y: 265, distance: 77.9
click at [489, 265] on li "Líneas de producción" at bounding box center [599, 264] width 238 height 14
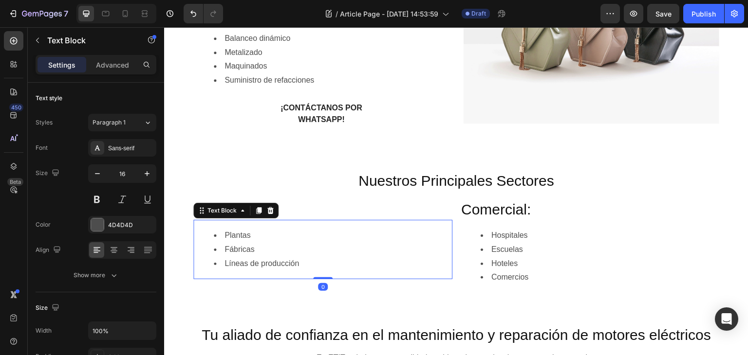
click at [396, 241] on li "Plantas" at bounding box center [333, 236] width 238 height 14
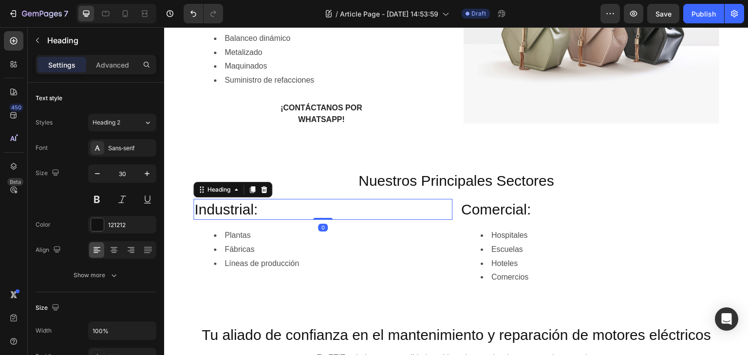
click at [416, 206] on p "Industrial:" at bounding box center [322, 209] width 257 height 19
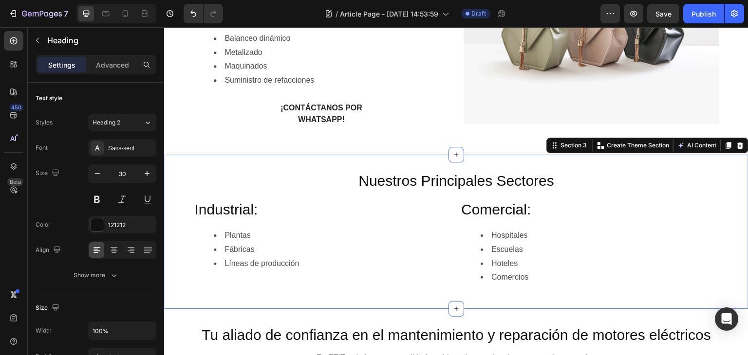
click at [427, 196] on div "Nuestros Principales Sectores Heading Row Industrial: Heading Plantas Fábricas …" at bounding box center [456, 231] width 584 height 123
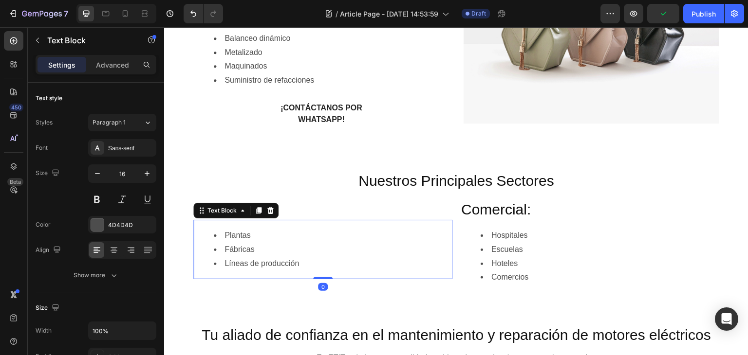
click at [322, 258] on li "Líneas de producción" at bounding box center [333, 264] width 238 height 14
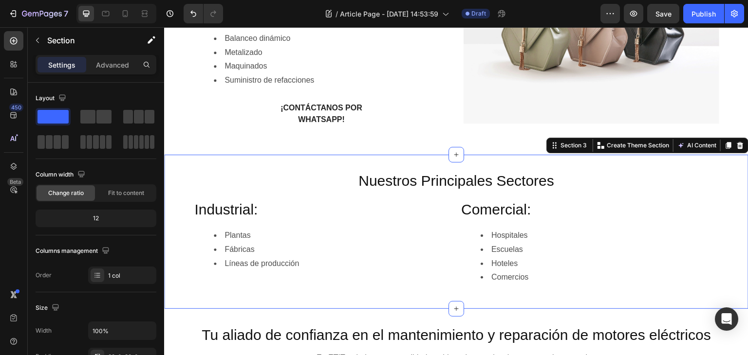
click at [626, 164] on div "Nuestros Principales Sectores Heading Row Industrial: Heading Plantas Fábricas …" at bounding box center [456, 232] width 584 height 154
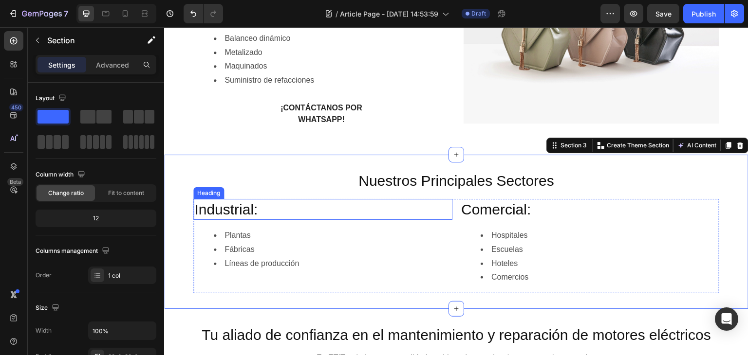
click at [289, 210] on p "Industrial:" at bounding box center [322, 209] width 257 height 19
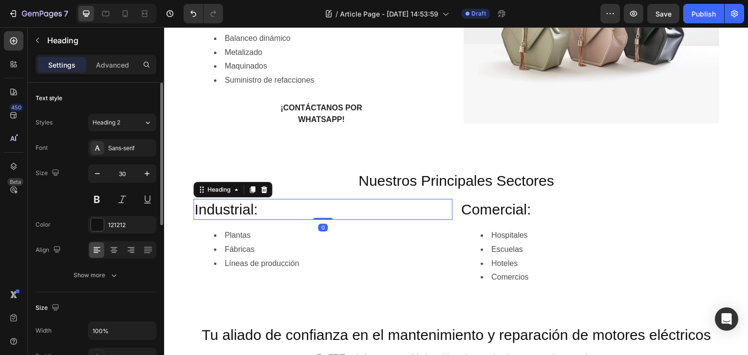
scroll to position [49, 0]
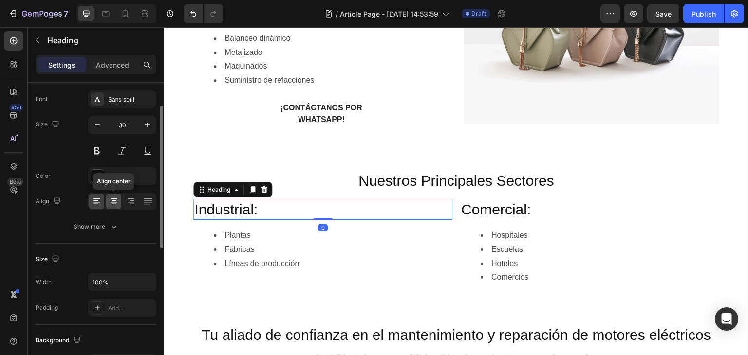
click at [114, 199] on icon at bounding box center [113, 199] width 7 height 1
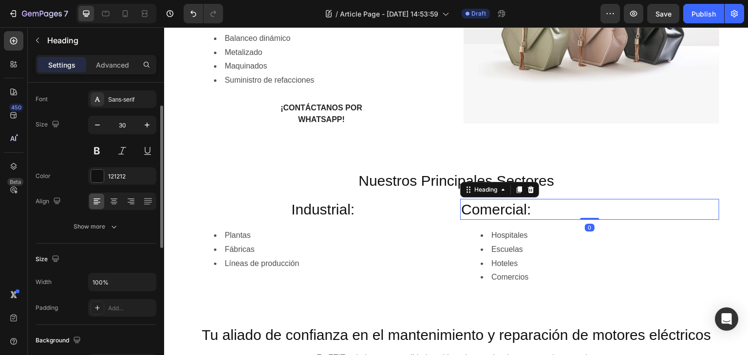
click at [537, 212] on p "Comercial:" at bounding box center [589, 209] width 257 height 19
click at [113, 201] on icon at bounding box center [114, 202] width 10 height 10
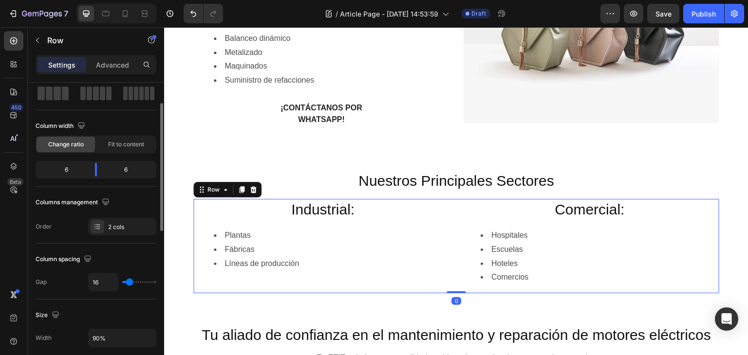
click at [452, 251] on div "Industrial: Heading Plantas Fábricas Líneas de producción Text Block Comercial:…" at bounding box center [456, 246] width 526 height 94
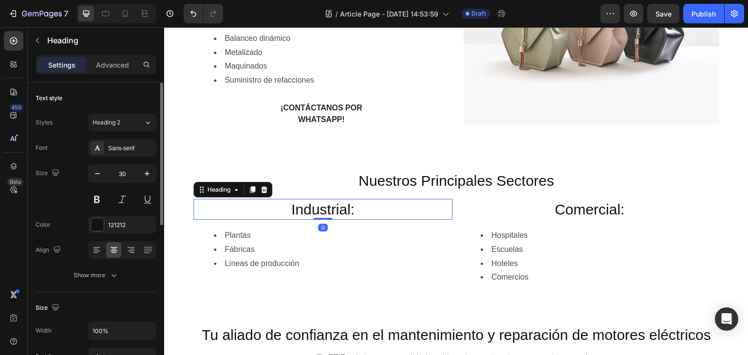
click at [401, 208] on p "Industrial:" at bounding box center [322, 209] width 257 height 19
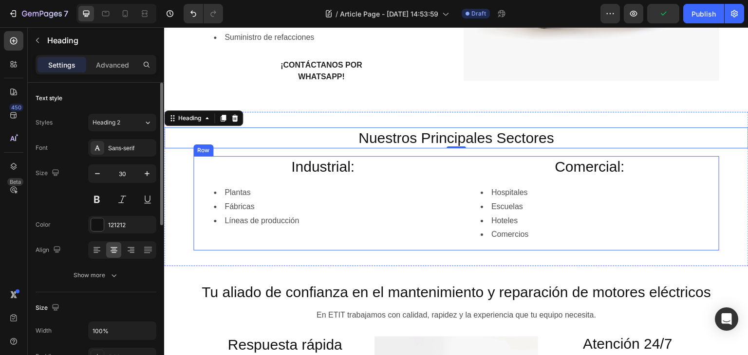
scroll to position [489, 0]
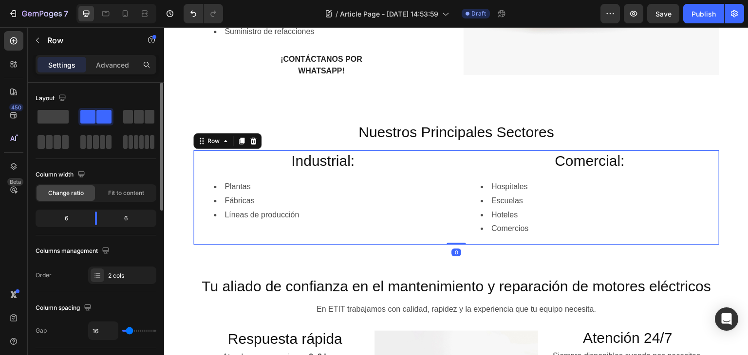
click at [394, 238] on div "Industrial: Heading Plantas Fábricas Líneas de producción Text Block" at bounding box center [322, 197] width 259 height 94
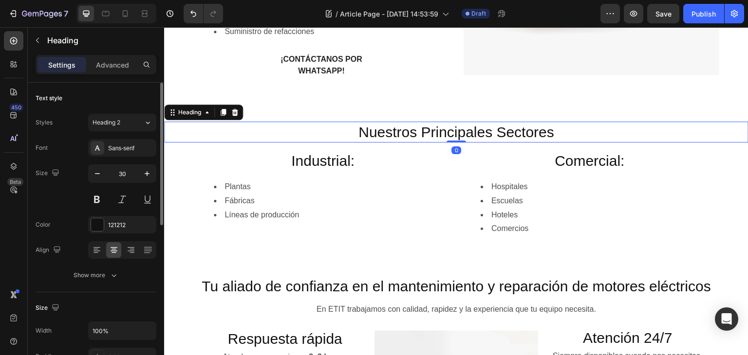
click at [335, 136] on h2 "Nuestros Principales Sectores" at bounding box center [456, 132] width 584 height 21
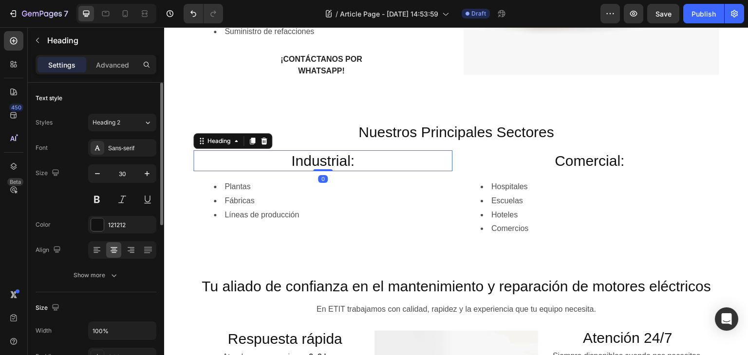
click at [328, 164] on p "Industrial:" at bounding box center [322, 160] width 257 height 19
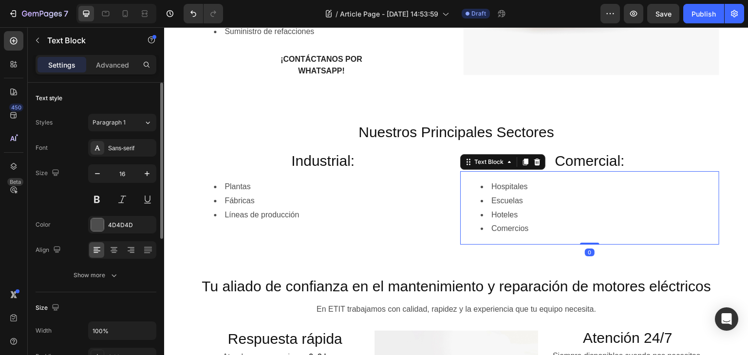
click at [525, 215] on li "Hoteles" at bounding box center [599, 215] width 238 height 14
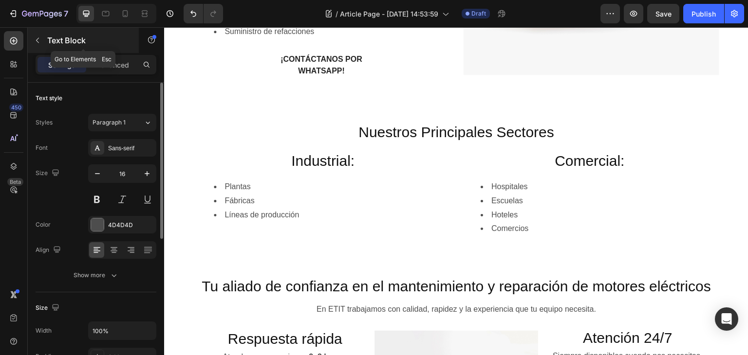
click at [37, 40] on icon "button" at bounding box center [38, 41] width 8 height 8
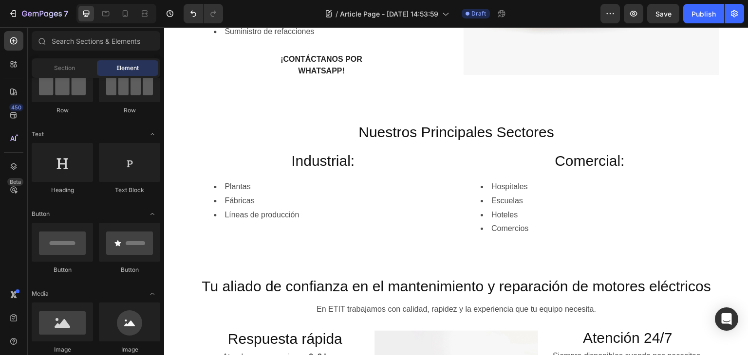
scroll to position [195, 0]
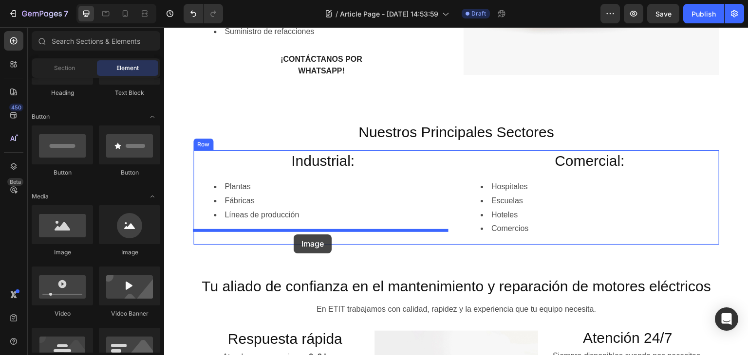
drag, startPoint x: 232, startPoint y: 259, endPoint x: 293, endPoint y: 235, distance: 66.2
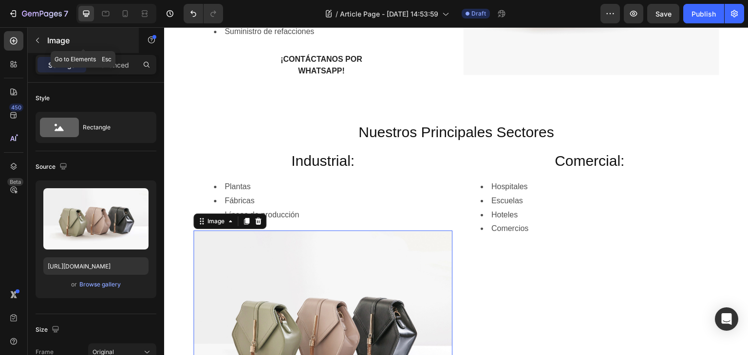
click at [35, 41] on icon "button" at bounding box center [38, 41] width 8 height 8
click at [210, 256] on img at bounding box center [322, 328] width 259 height 194
click at [242, 220] on icon at bounding box center [246, 222] width 8 height 8
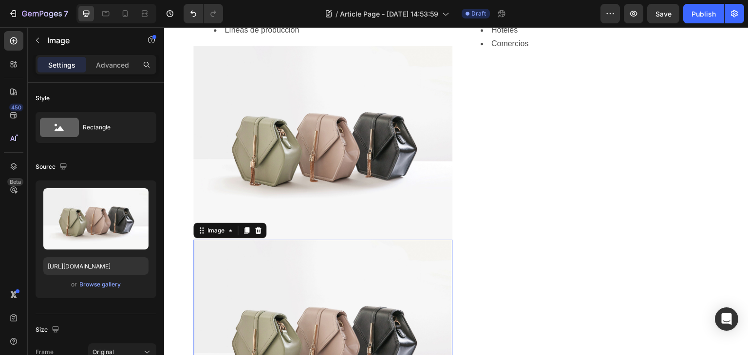
scroll to position [655, 0]
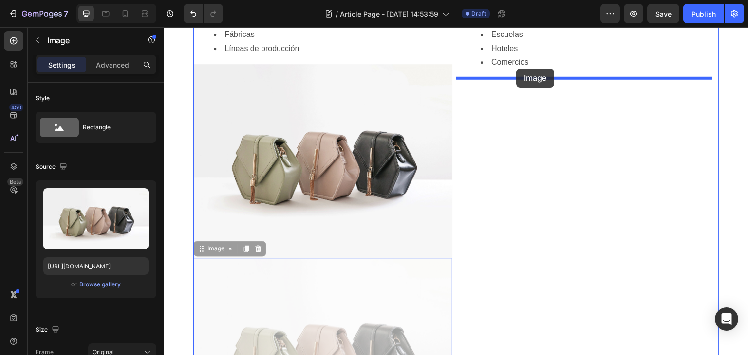
drag, startPoint x: 200, startPoint y: 246, endPoint x: 516, endPoint y: 69, distance: 363.3
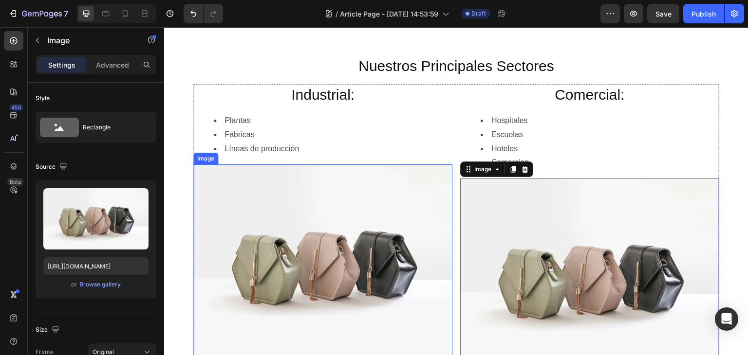
scroll to position [558, 0]
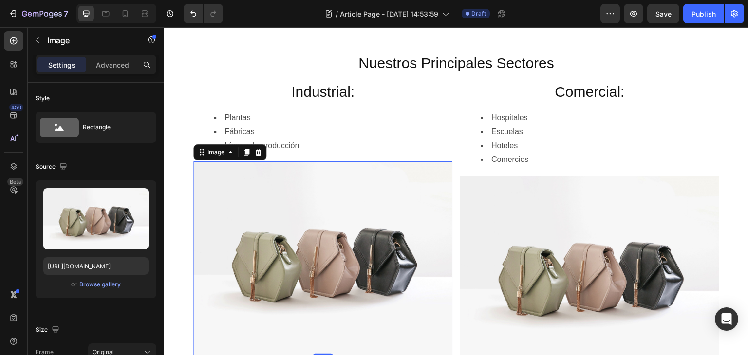
click at [436, 195] on img at bounding box center [322, 259] width 259 height 194
click at [414, 147] on li "Líneas de producción" at bounding box center [333, 146] width 238 height 14
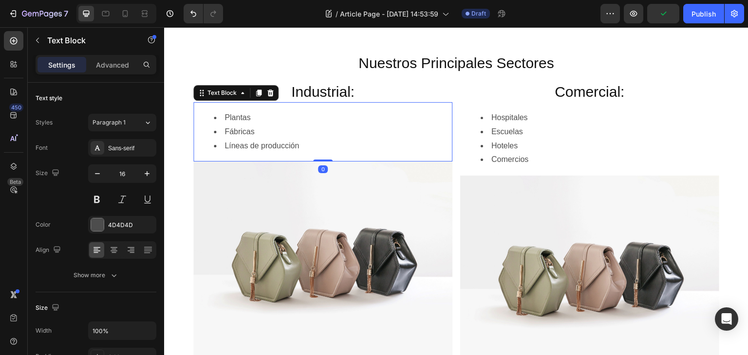
click at [407, 153] on div "Plantas Fábricas Líneas de producción" at bounding box center [322, 131] width 259 height 59
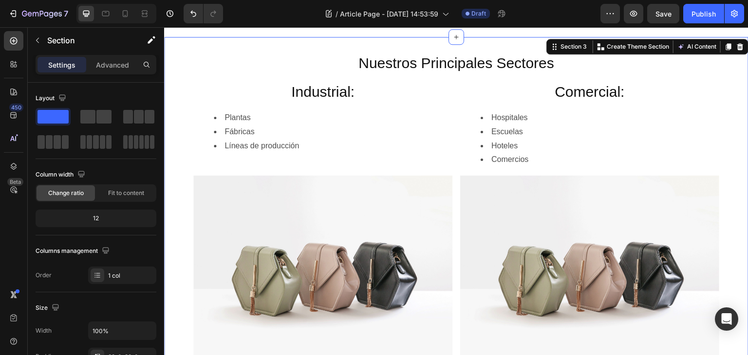
click at [228, 80] on div "Nuestros Principales Sectores Heading Row Industrial: Heading Plantas Fábricas …" at bounding box center [456, 211] width 584 height 317
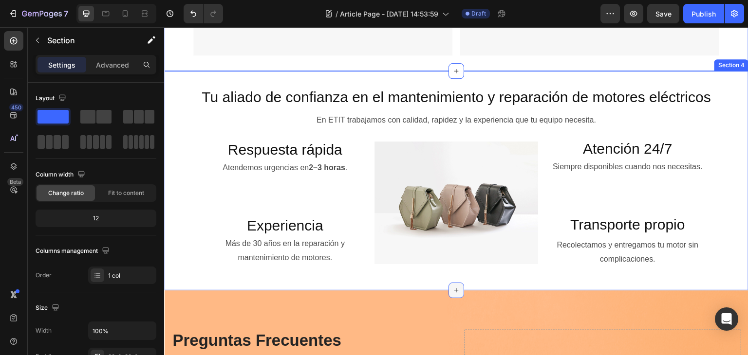
scroll to position [947, 0]
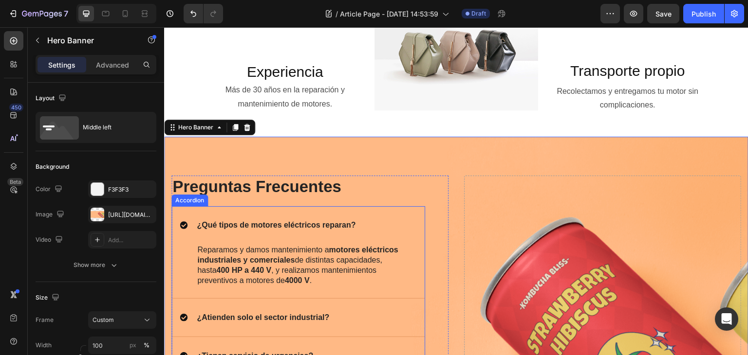
scroll to position [1044, 0]
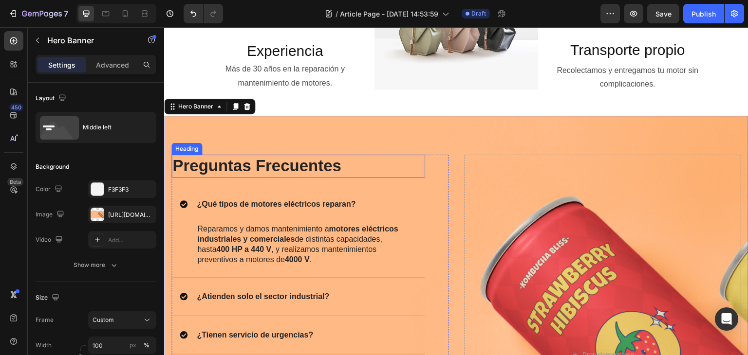
click at [322, 168] on h2 "Preguntas Frecuentes" at bounding box center [298, 166] width 254 height 23
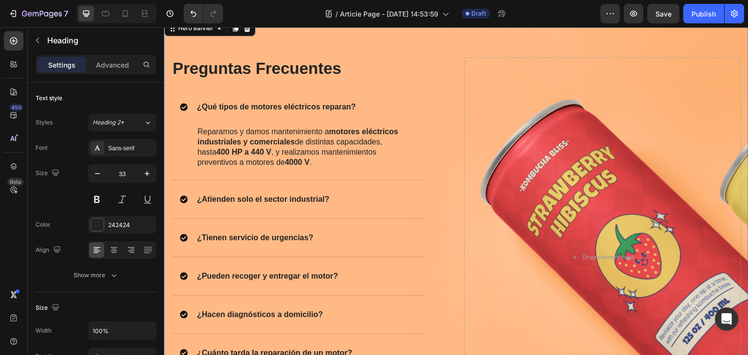
click at [457, 238] on div "Image Preguntas Frecuentes Heading ¿Qué tipos de motores eléctricos reparan? Re…" at bounding box center [456, 247] width 584 height 458
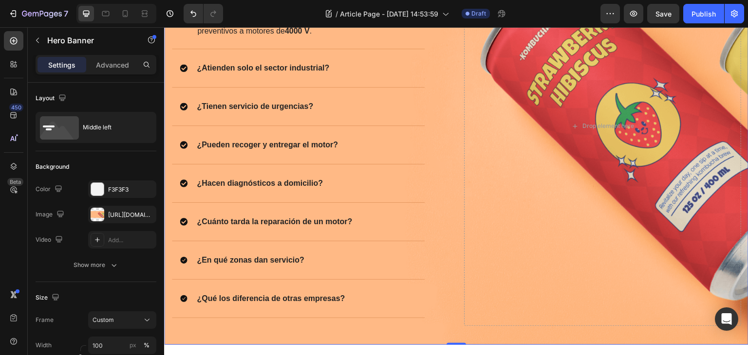
scroll to position [1337, 0]
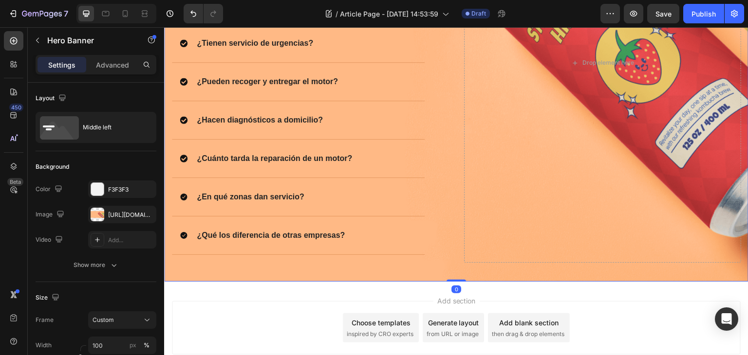
drag, startPoint x: 450, startPoint y: 278, endPoint x: 453, endPoint y: 262, distance: 16.8
click at [451, 265] on div "Image Preguntas Frecuentes Heading ¿Qué tipos de motores eléctricos reparan? Re…" at bounding box center [456, 53] width 584 height 458
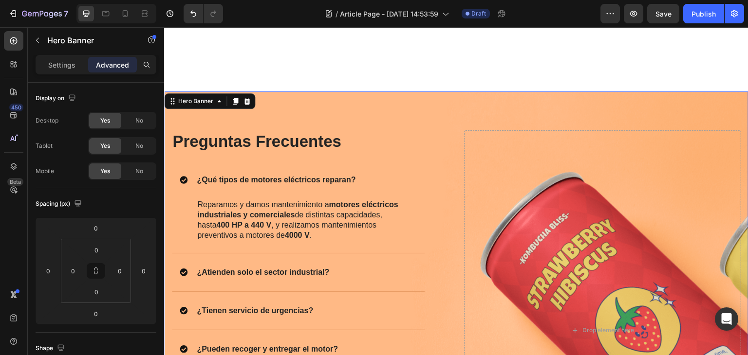
scroll to position [1044, 0]
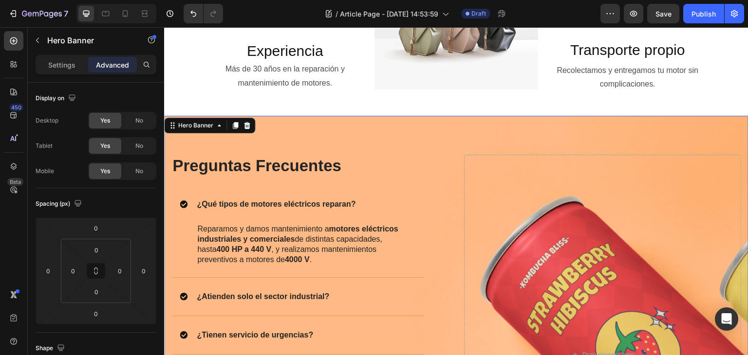
click at [443, 134] on div "Image Preguntas Frecuentes Heading ¿Qué tipos de motores eléctricos reparan? Re…" at bounding box center [456, 345] width 584 height 458
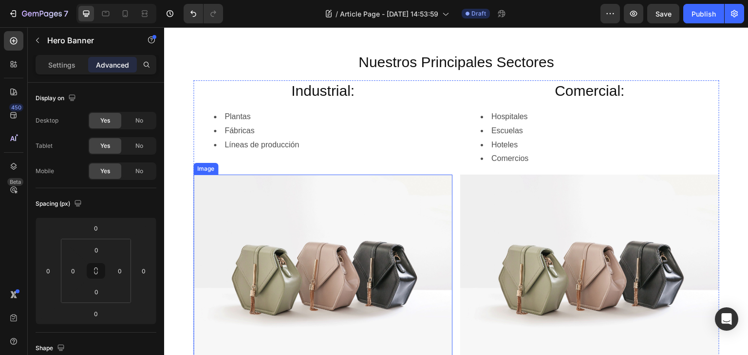
scroll to position [558, 0]
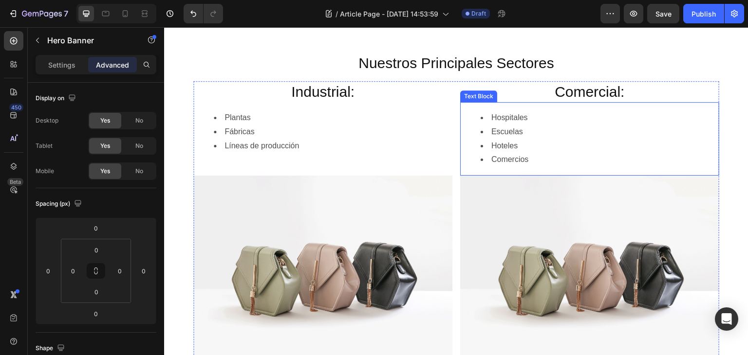
click at [551, 157] on li "Comercios" at bounding box center [599, 160] width 238 height 14
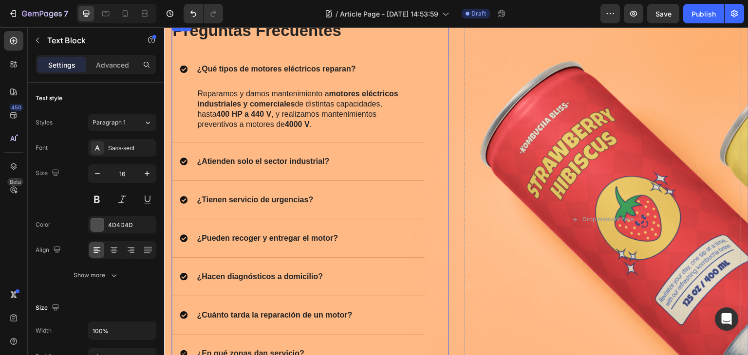
scroll to position [1059, 0]
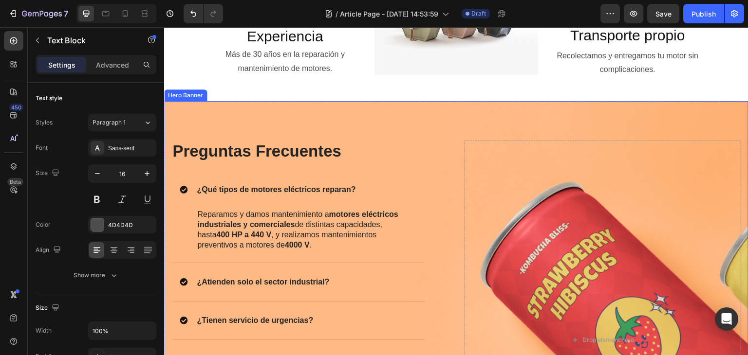
click at [461, 115] on div "Image Preguntas Frecuentes Heading ¿Qué tipos de motores eléctricos reparan? Re…" at bounding box center [456, 330] width 584 height 458
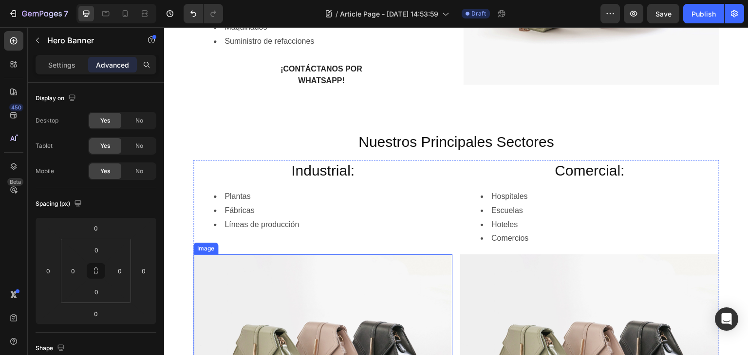
scroll to position [475, 0]
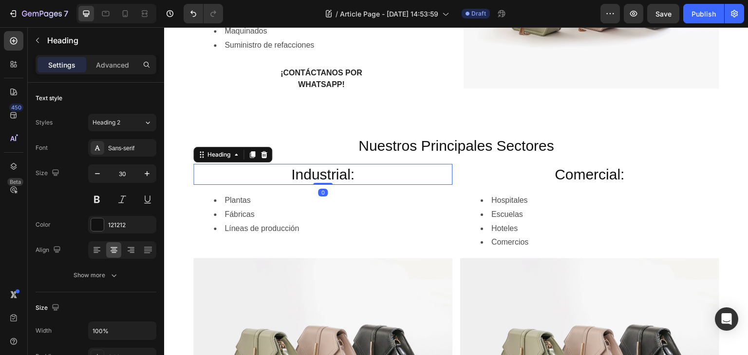
click at [256, 175] on h2 "Industrial:" at bounding box center [322, 174] width 259 height 21
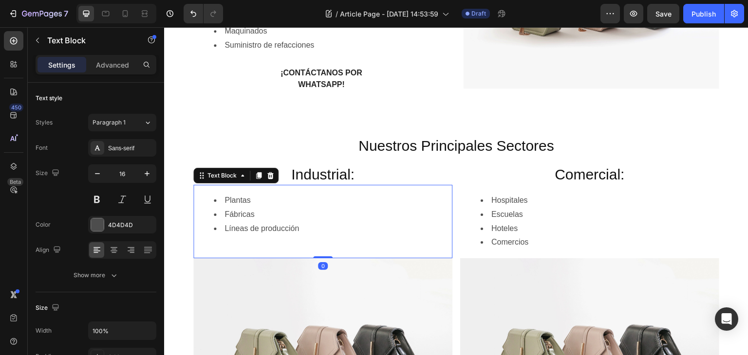
click at [277, 208] on li "Fábricas" at bounding box center [333, 215] width 238 height 14
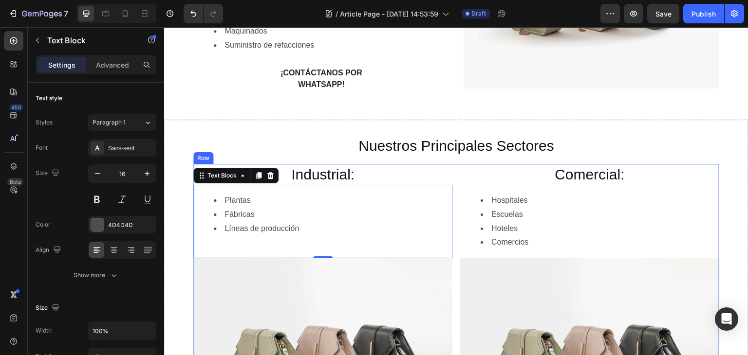
click at [452, 169] on div "Industrial: Heading Plantas Fábricas Líneas de producción Text Block 0 Image Co…" at bounding box center [456, 308] width 526 height 289
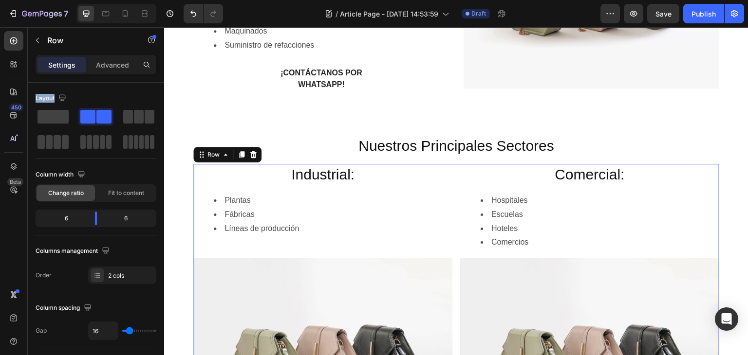
drag, startPoint x: 60, startPoint y: 117, endPoint x: 57, endPoint y: 56, distance: 60.9
click at [58, 61] on div "Settings Advanced Layout Column width Change ratio Fit to content 6 6 Columns m…" at bounding box center [96, 219] width 136 height 328
click at [43, 30] on div "Row" at bounding box center [83, 40] width 111 height 25
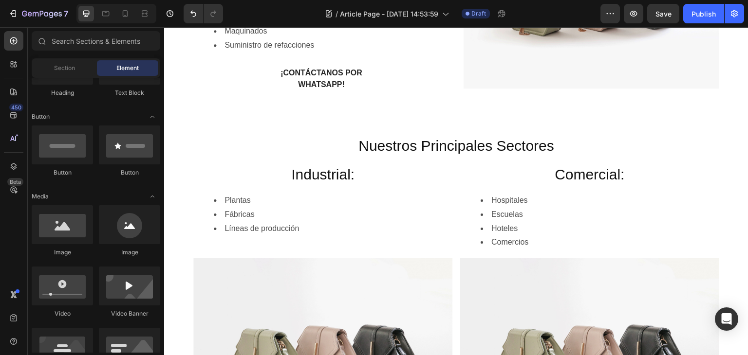
scroll to position [0, 0]
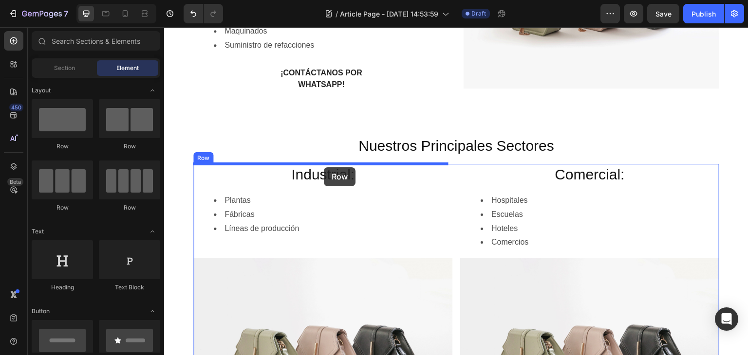
drag, startPoint x: 220, startPoint y: 147, endPoint x: 324, endPoint y: 167, distance: 106.2
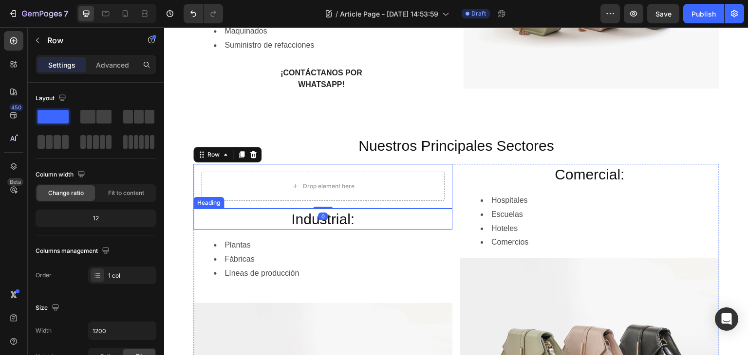
click at [253, 228] on h2 "Industrial:" at bounding box center [322, 219] width 259 height 21
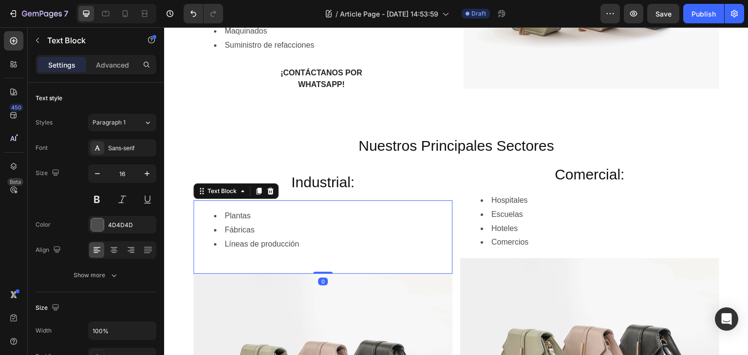
click at [217, 223] on ul "Plantas Fábricas Líneas de producción" at bounding box center [322, 230] width 257 height 42
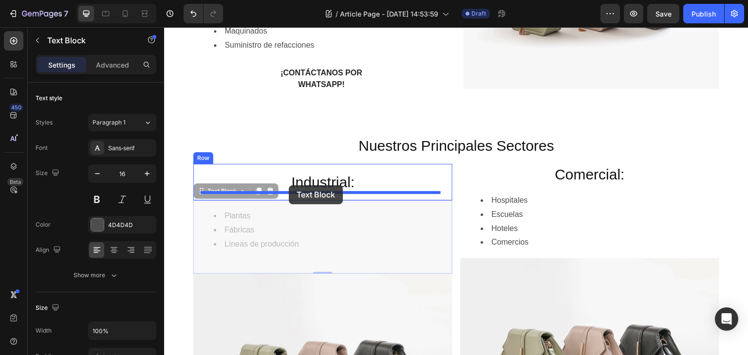
drag, startPoint x: 200, startPoint y: 192, endPoint x: 289, endPoint y: 185, distance: 89.3
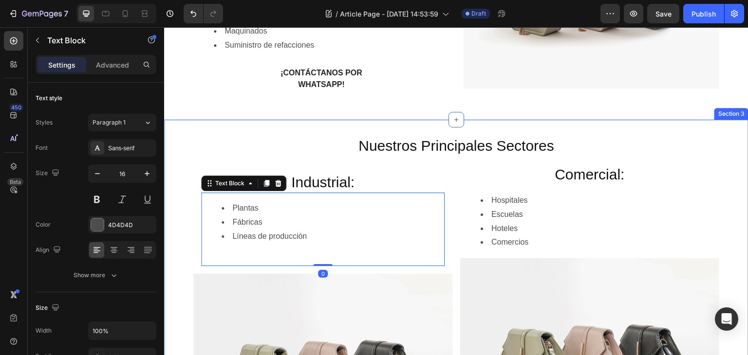
click at [184, 176] on div "Nuestros Principales Sectores Heading Row Industrial: Heading Plantas Fábricas …" at bounding box center [456, 301] width 584 height 333
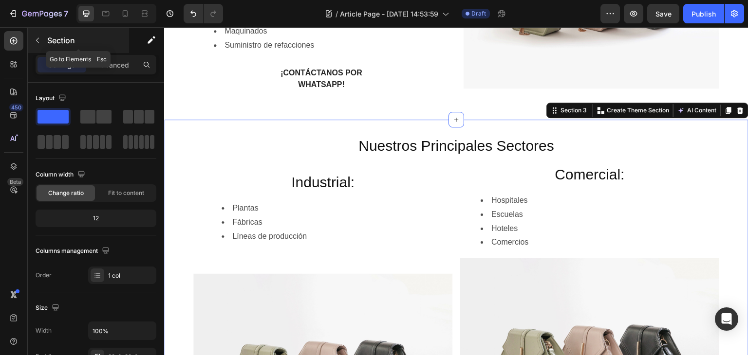
click at [34, 35] on button "button" at bounding box center [38, 41] width 16 height 16
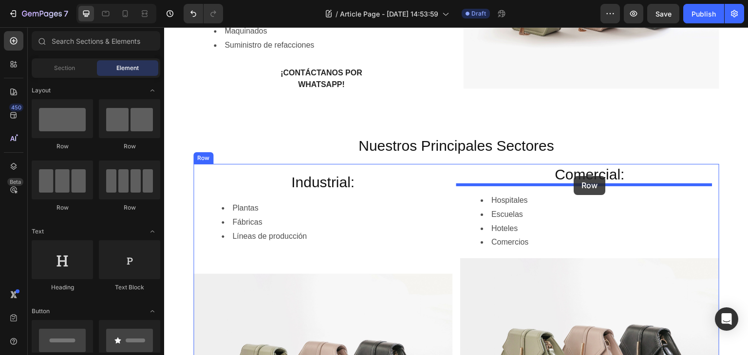
drag, startPoint x: 224, startPoint y: 154, endPoint x: 576, endPoint y: 176, distance: 352.1
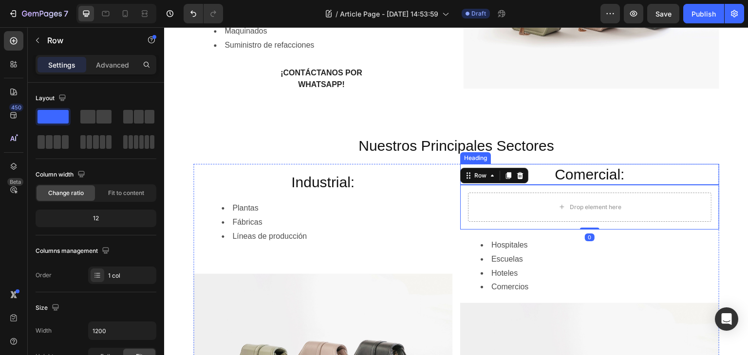
click at [559, 173] on h2 "Comercial:" at bounding box center [589, 174] width 259 height 21
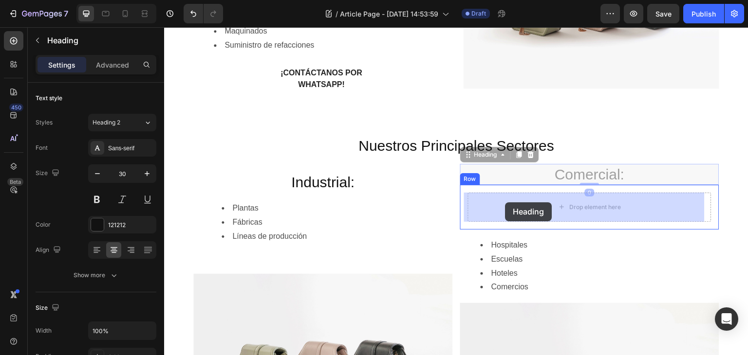
drag, startPoint x: 466, startPoint y: 159, endPoint x: 505, endPoint y: 202, distance: 58.6
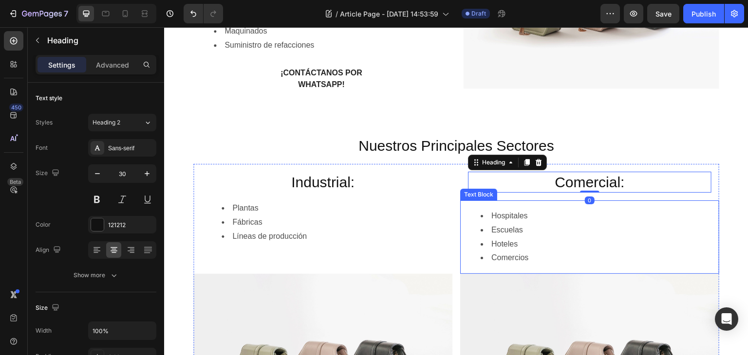
click at [490, 220] on li "Hospitales" at bounding box center [599, 216] width 238 height 14
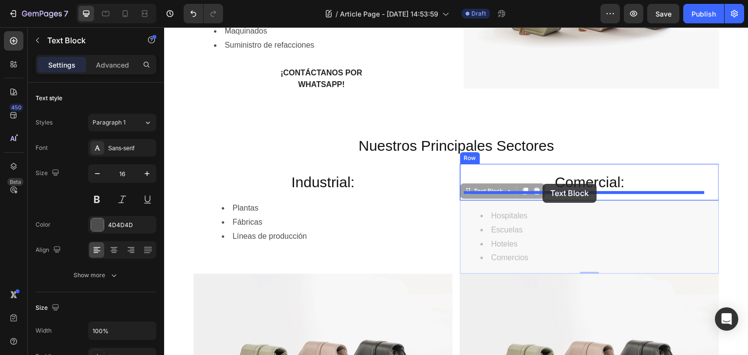
drag, startPoint x: 473, startPoint y: 194, endPoint x: 543, endPoint y: 184, distance: 70.8
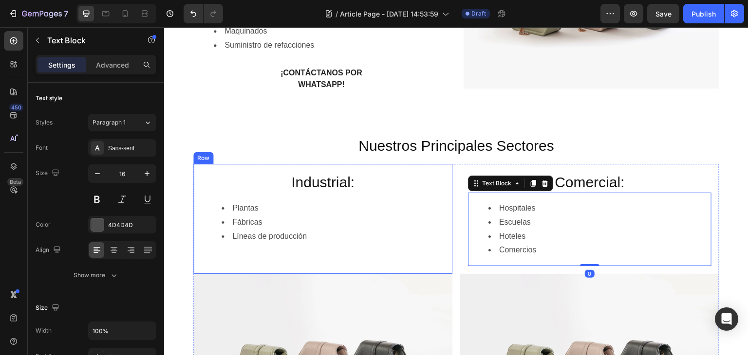
click at [445, 255] on div "Industrial: Heading Plantas Fábricas Líneas de producción Text [GEOGRAPHIC_DATA]" at bounding box center [322, 219] width 259 height 110
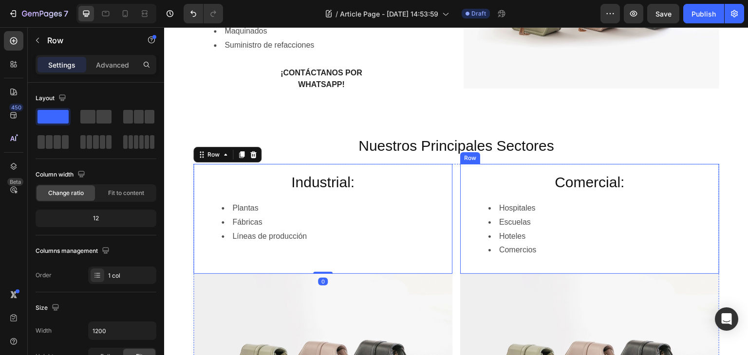
click at [460, 249] on div "Comercial: Heading Hospitales Escuelas Hoteles Comercios Text [GEOGRAPHIC_DATA]" at bounding box center [589, 219] width 259 height 110
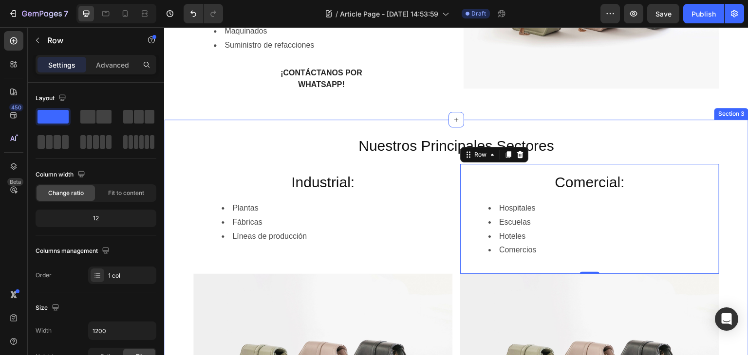
click at [184, 174] on div "Nuestros Principales Sectores Heading Row Industrial: Heading Plantas Fábricas …" at bounding box center [456, 301] width 584 height 333
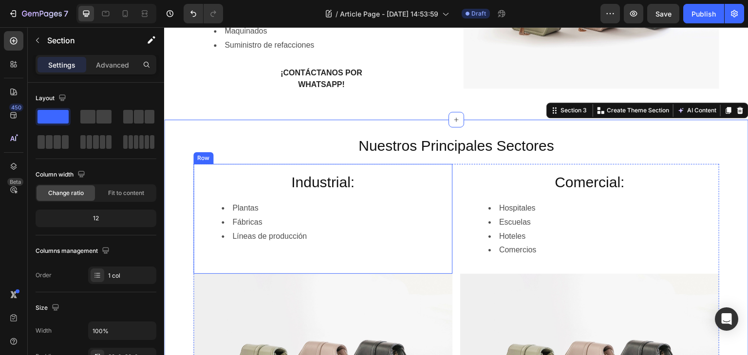
click at [281, 165] on div "Industrial: Heading Plantas Fábricas Líneas de producción Text [GEOGRAPHIC_DATA]" at bounding box center [322, 219] width 259 height 110
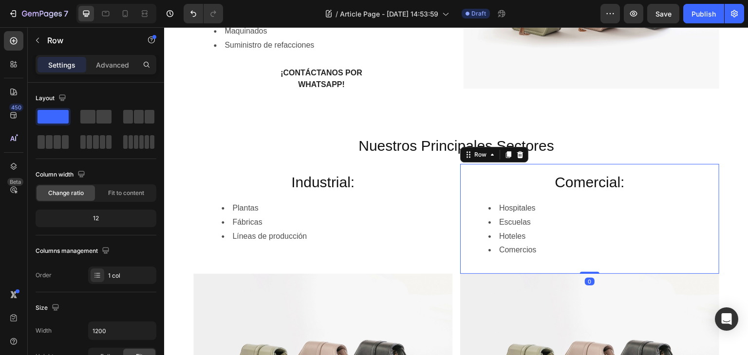
click at [461, 175] on div "Comercial: Heading Hospitales Escuelas Hoteles Comercios Text Block Row 0" at bounding box center [589, 219] width 259 height 110
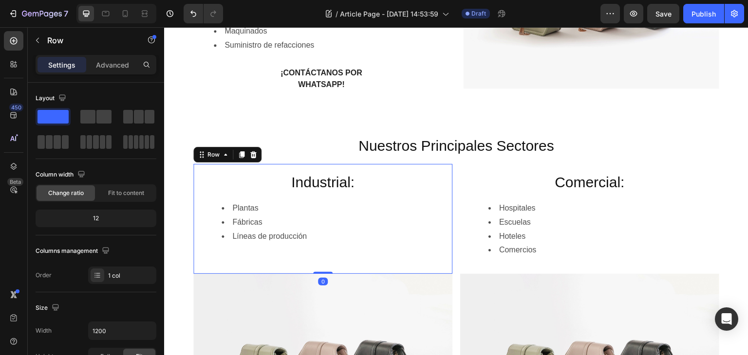
click at [443, 171] on div "Industrial: Heading Plantas Fábricas Líneas de producción Text Block Row 0" at bounding box center [322, 219] width 259 height 110
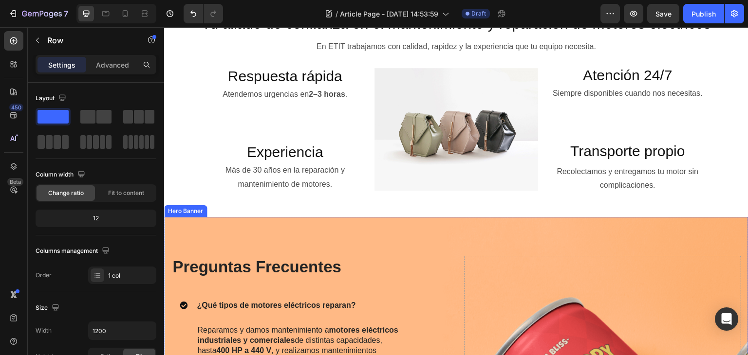
scroll to position [962, 0]
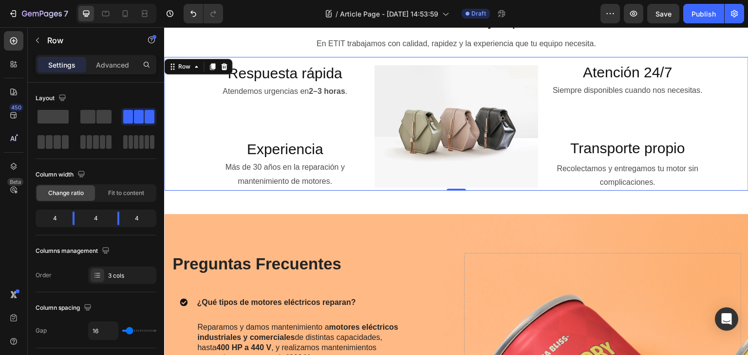
click at [536, 184] on div "Respuesta rápida Heading Atendemos urgencias en 2–3 horas . Text Block Experien…" at bounding box center [456, 124] width 584 height 134
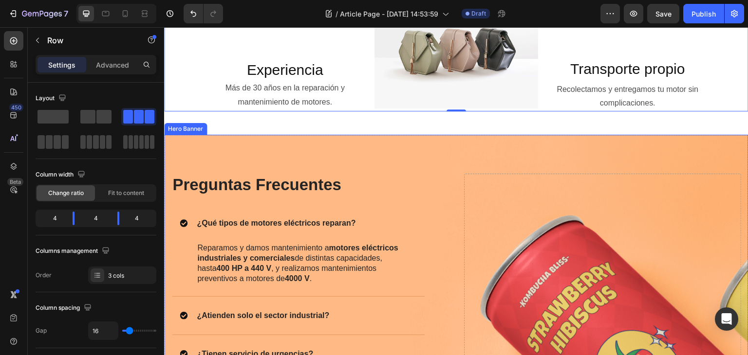
scroll to position [1059, 0]
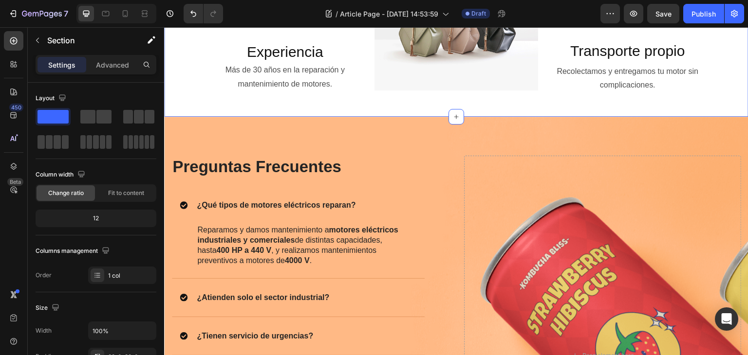
click at [464, 115] on div "Tu aliado de confianza en el mantenimiento y reparación de motores eléctricos H…" at bounding box center [456, 7] width 584 height 220
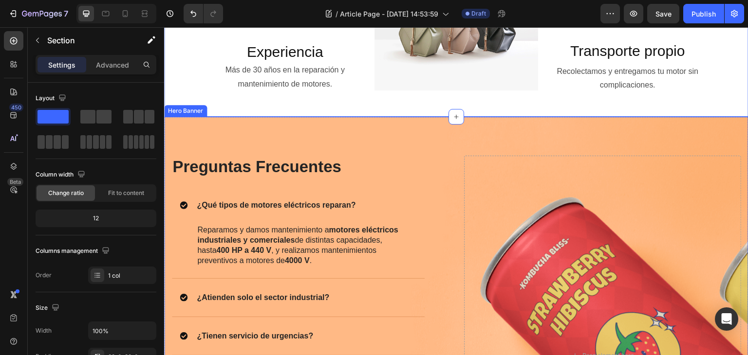
click at [478, 125] on div "Image Preguntas Frecuentes Heading ¿Qué tipos de motores eléctricos reparan? Re…" at bounding box center [456, 346] width 584 height 458
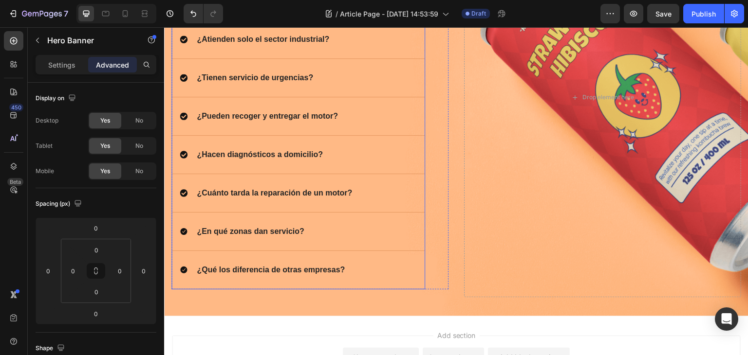
scroll to position [1415, 0]
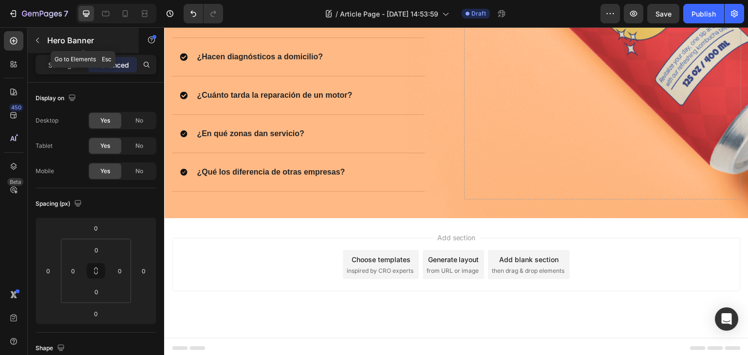
click at [39, 32] on div "Hero Banner" at bounding box center [83, 40] width 111 height 25
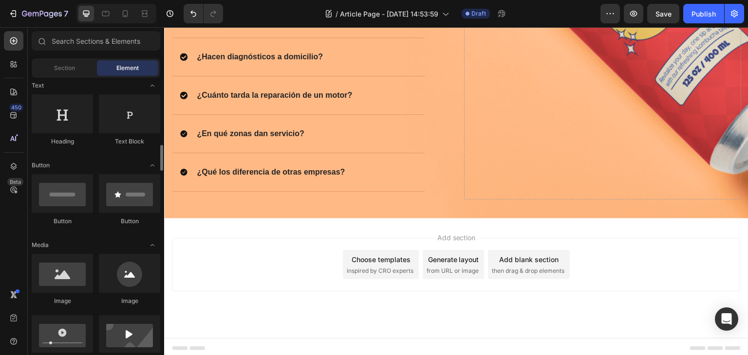
scroll to position [195, 0]
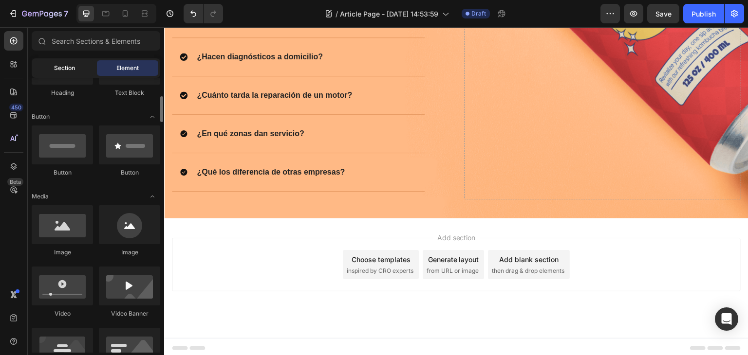
click at [51, 69] on div "Section" at bounding box center [64, 68] width 61 height 16
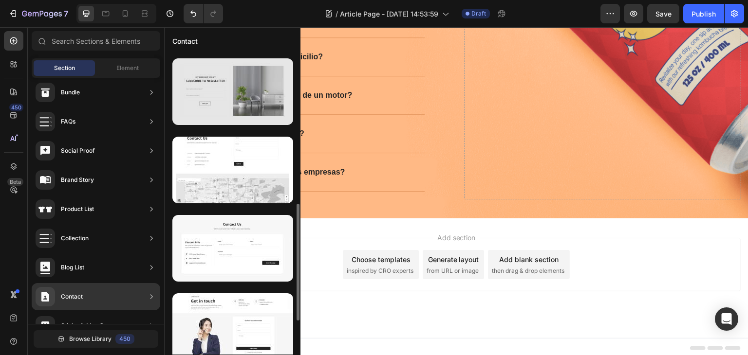
scroll to position [438, 0]
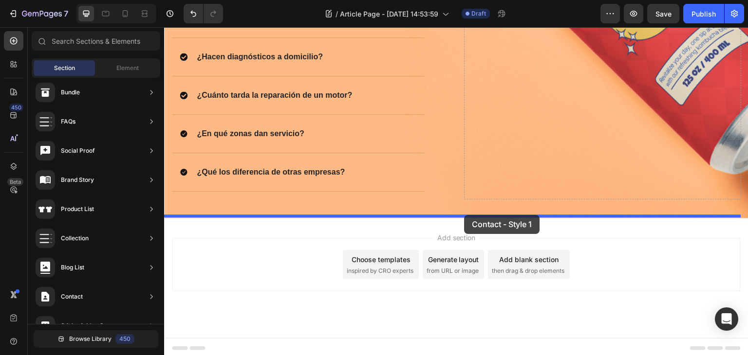
drag, startPoint x: 416, startPoint y: 165, endPoint x: 464, endPoint y: 215, distance: 69.2
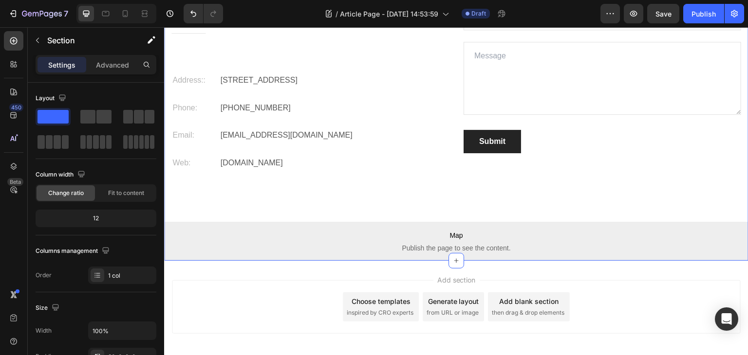
scroll to position [1716, 0]
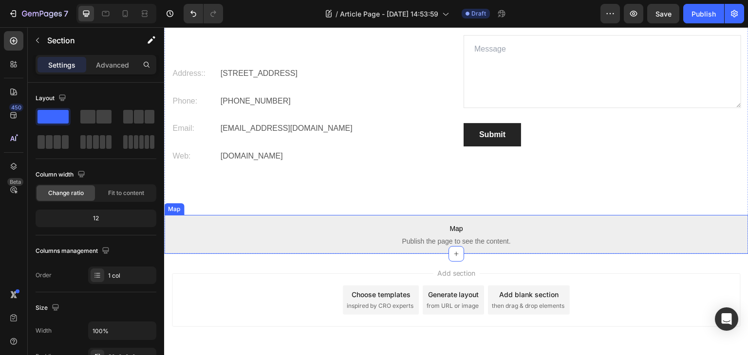
click at [443, 226] on span "Map" at bounding box center [456, 229] width 584 height 12
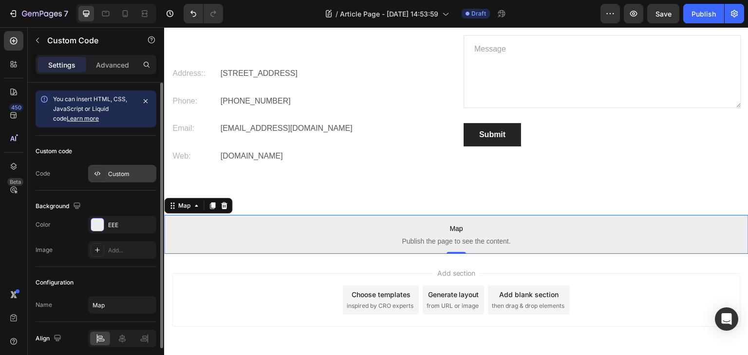
click at [116, 172] on div "Custom" at bounding box center [131, 174] width 46 height 9
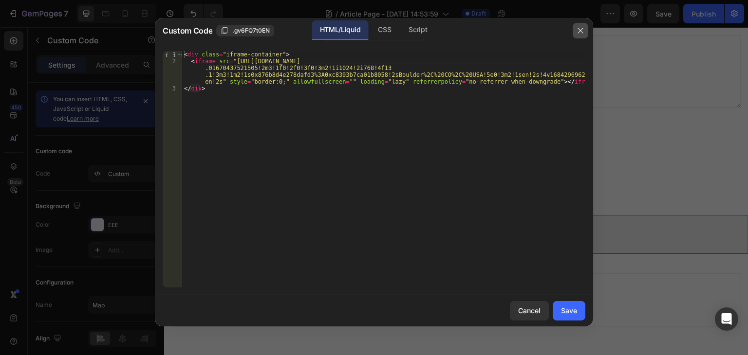
click at [586, 32] on button "button" at bounding box center [580, 31] width 16 height 16
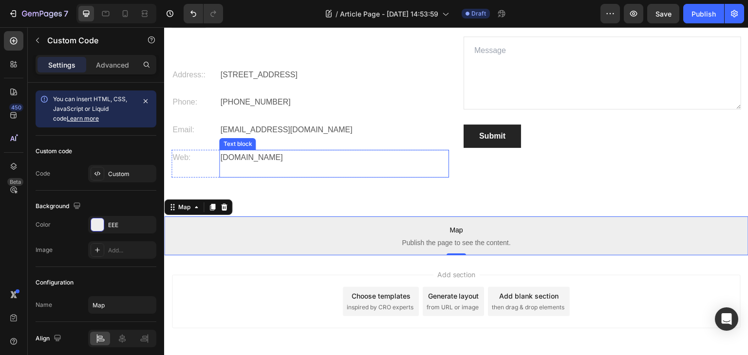
scroll to position [1667, 0]
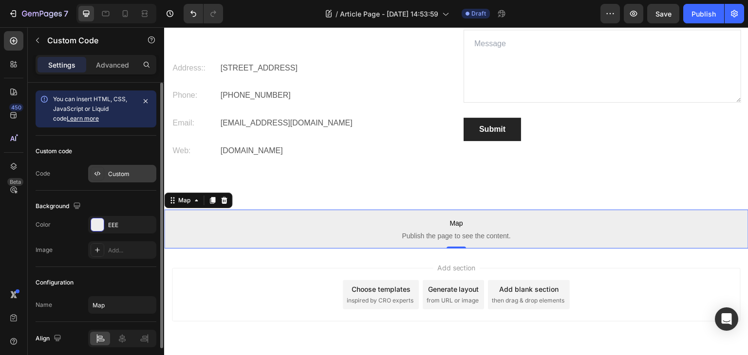
click at [115, 168] on div "Custom" at bounding box center [122, 174] width 68 height 18
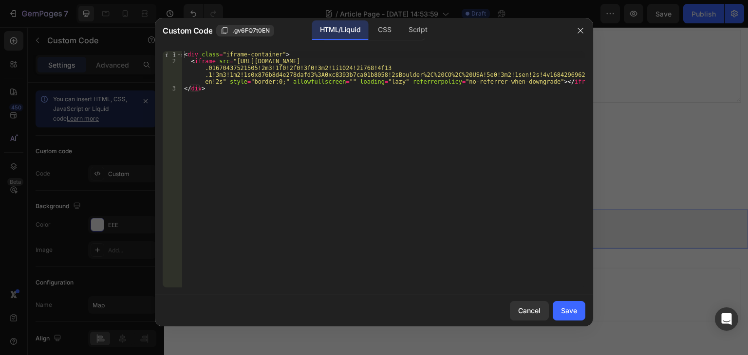
type textarea "<iframe src="[URL][DOMAIN_NAME]" style="border:0;" allowfullscreen="" loading="…"
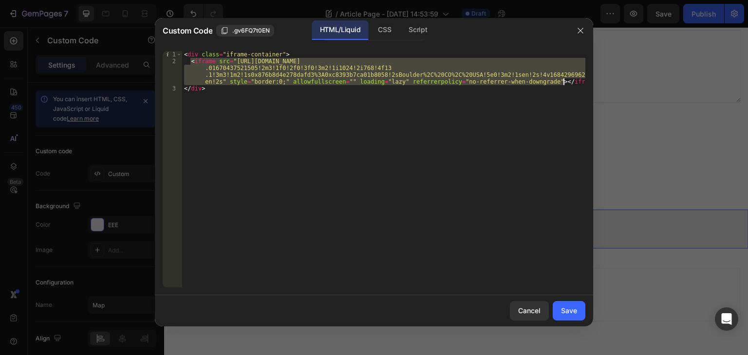
drag, startPoint x: 189, startPoint y: 60, endPoint x: 576, endPoint y: 80, distance: 387.5
click at [576, 80] on div "< div class = "iframe-container" > < iframe src = "[URL][DOMAIN_NAME] .01670437…" at bounding box center [383, 176] width 403 height 250
paste textarea
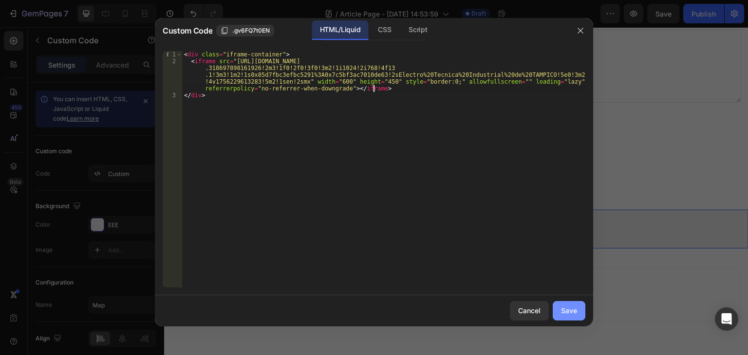
click at [565, 312] on div "Save" at bounding box center [569, 311] width 16 height 10
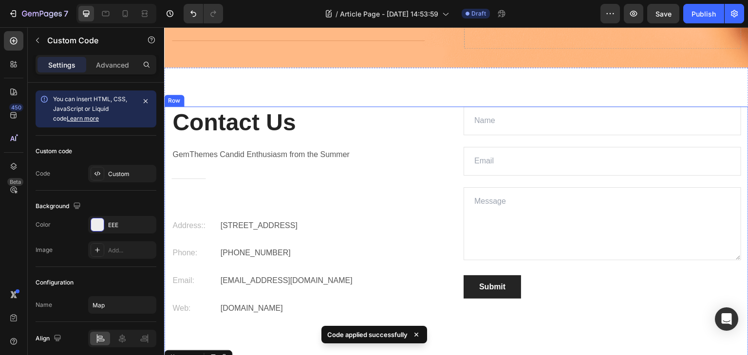
scroll to position [1570, 0]
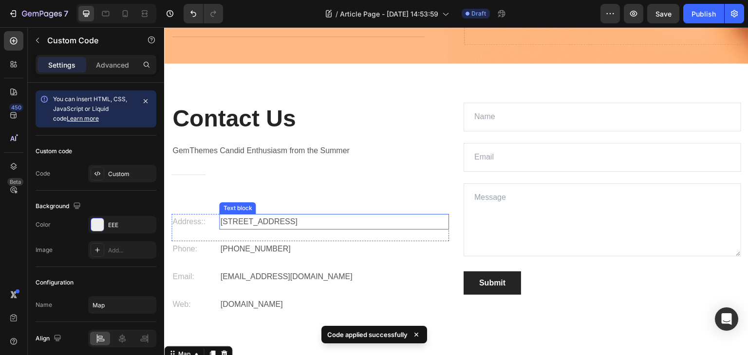
click at [285, 219] on p "[STREET_ADDRESS]" at bounding box center [334, 222] width 228 height 14
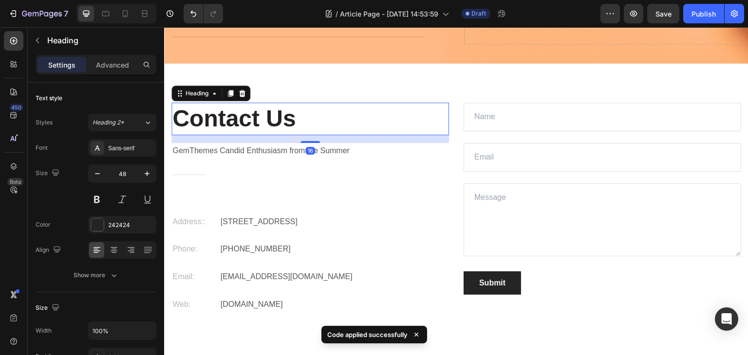
click at [293, 119] on p "Contact Us" at bounding box center [309, 119] width 275 height 30
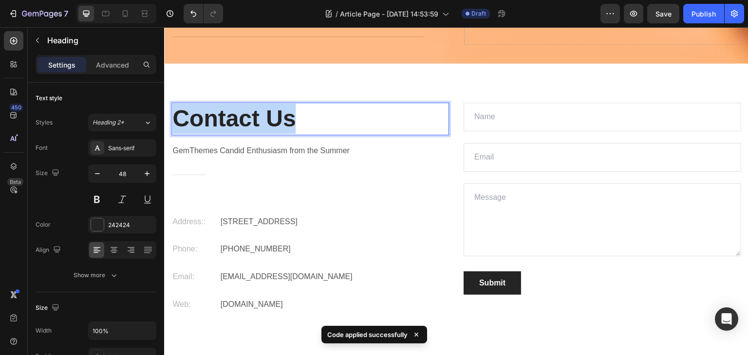
click at [293, 119] on p "Contact Us" at bounding box center [309, 119] width 275 height 30
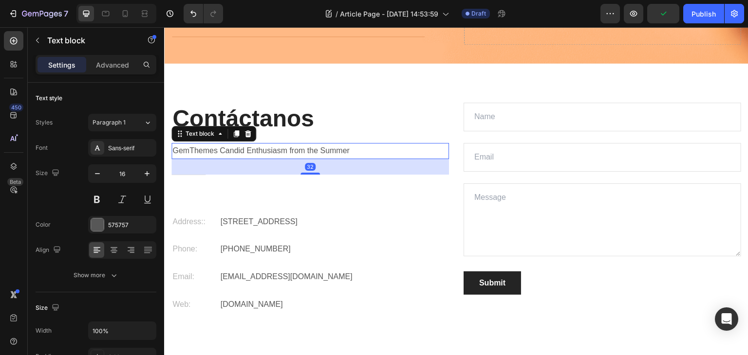
click at [296, 148] on p "GemThemes Candid Enthusiasm from the Summer" at bounding box center [309, 151] width 275 height 14
click at [282, 147] on p "GemThemes Candid Enthusiasm from the Summer" at bounding box center [309, 151] width 275 height 14
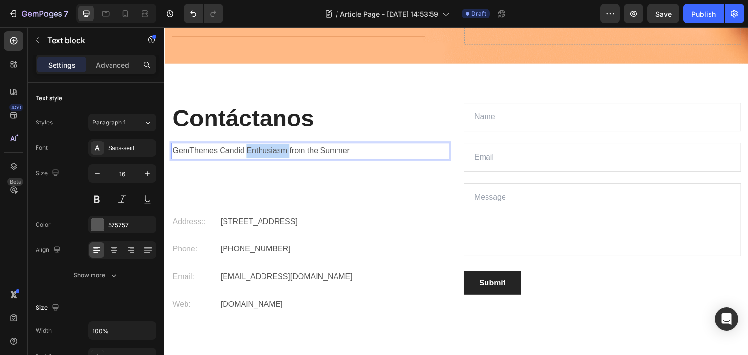
click at [282, 147] on p "GemThemes Candid Enthusiasm from the Summer" at bounding box center [309, 151] width 275 height 14
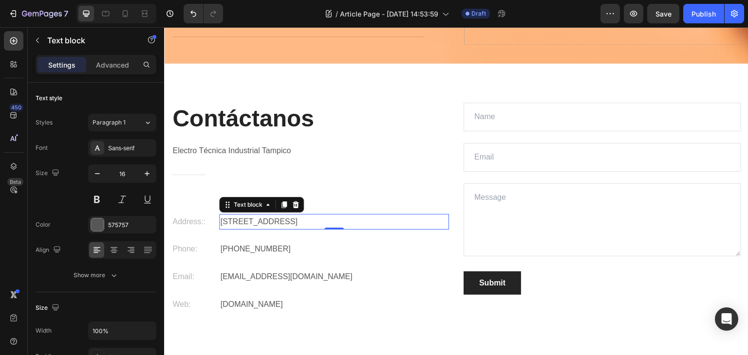
click at [281, 223] on p "[STREET_ADDRESS]" at bounding box center [334, 222] width 228 height 14
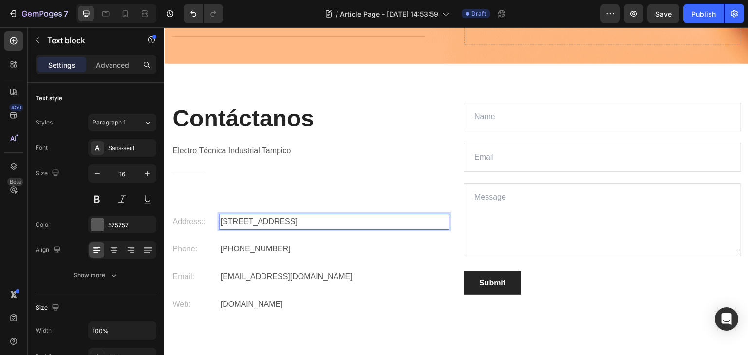
click at [281, 223] on p "[STREET_ADDRESS]" at bounding box center [334, 222] width 228 height 14
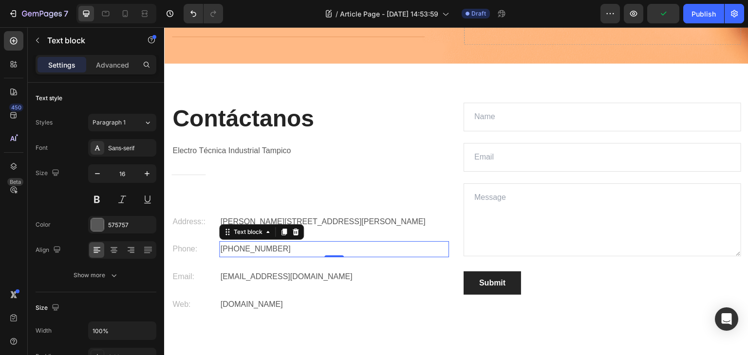
click at [320, 246] on p "[PHONE_NUMBER]" at bounding box center [334, 249] width 228 height 14
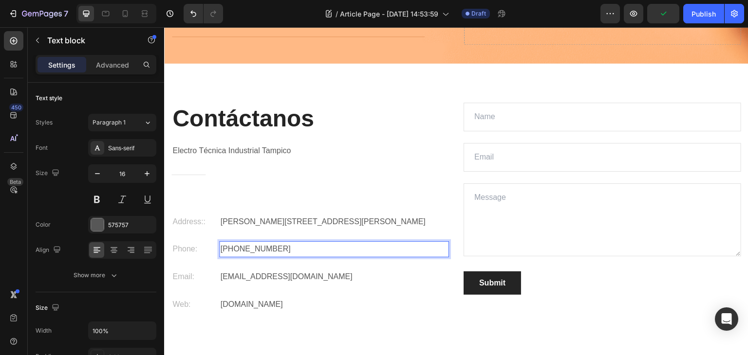
click at [320, 246] on p "[PHONE_NUMBER]" at bounding box center [334, 249] width 228 height 14
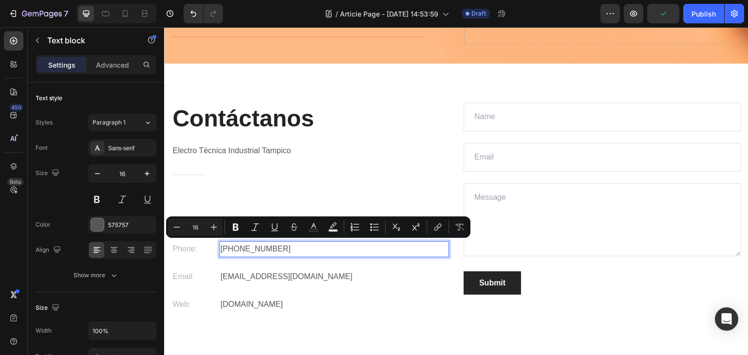
click at [320, 246] on p "[PHONE_NUMBER]" at bounding box center [334, 249] width 228 height 14
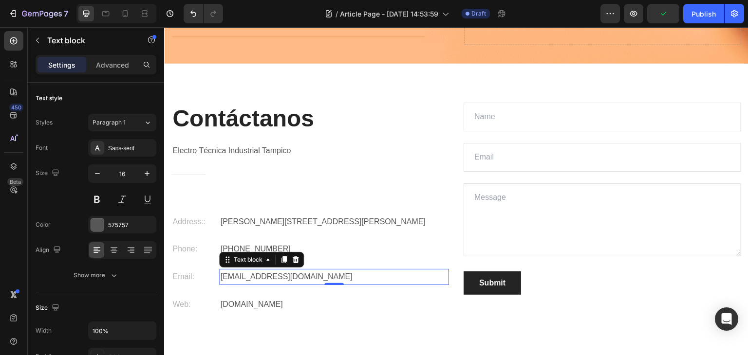
click at [319, 272] on p "[EMAIL_ADDRESS][DOMAIN_NAME]" at bounding box center [334, 277] width 228 height 14
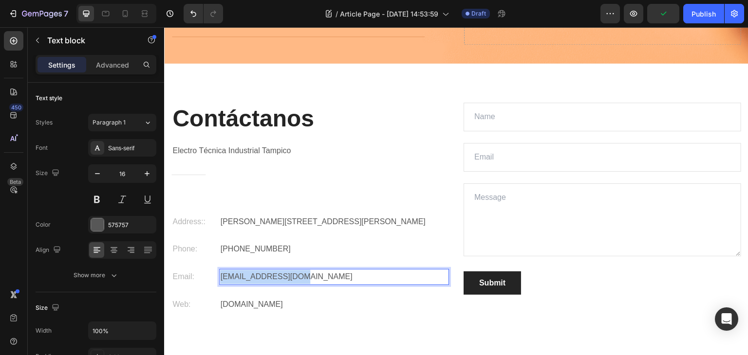
click at [319, 272] on p "[EMAIL_ADDRESS][DOMAIN_NAME]" at bounding box center [334, 277] width 228 height 14
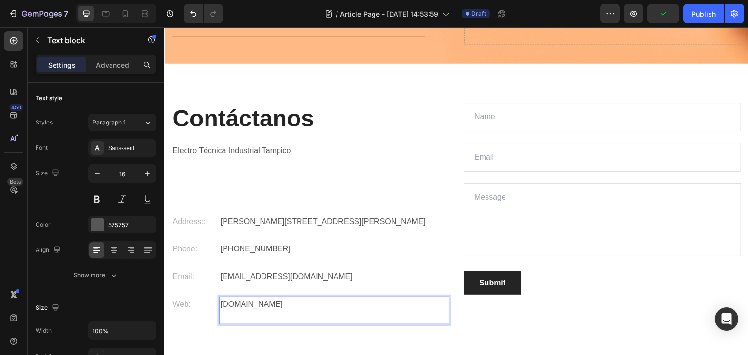
click at [306, 304] on p "[DOMAIN_NAME]" at bounding box center [334, 305] width 228 height 14
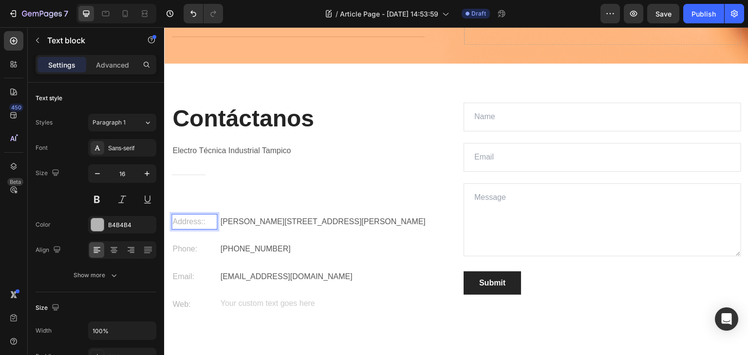
click at [193, 220] on p "Address::" at bounding box center [194, 222] width 44 height 14
click at [187, 247] on p "Phone:" at bounding box center [194, 249] width 44 height 14
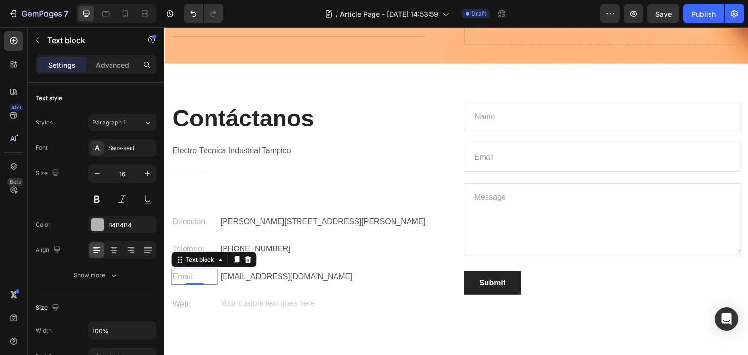
click at [182, 277] on p "Email:" at bounding box center [194, 277] width 44 height 14
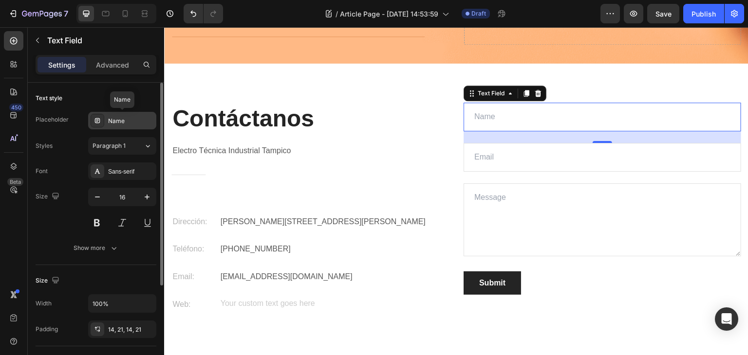
click at [138, 119] on div "Name" at bounding box center [131, 121] width 46 height 9
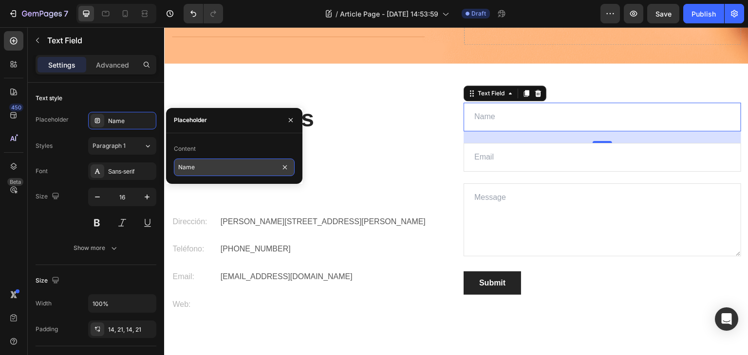
click at [192, 167] on input "Name" at bounding box center [234, 168] width 121 height 18
type input "Nombre"
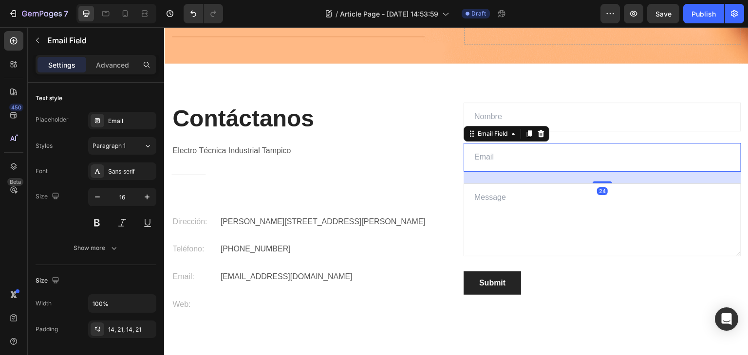
click at [527, 153] on input "email" at bounding box center [601, 157] width 277 height 29
click at [117, 127] on div "Email" at bounding box center [122, 121] width 68 height 18
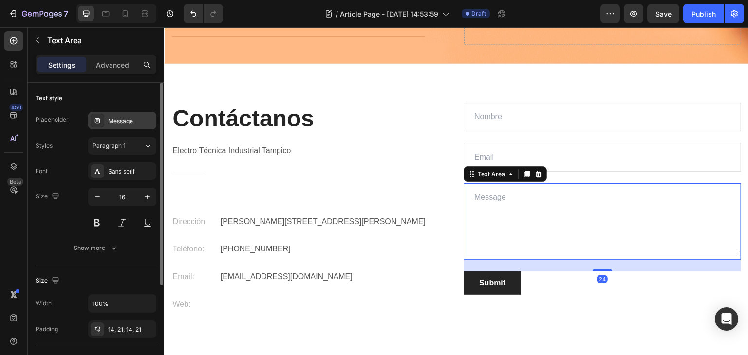
click at [134, 126] on div "Message" at bounding box center [122, 121] width 68 height 18
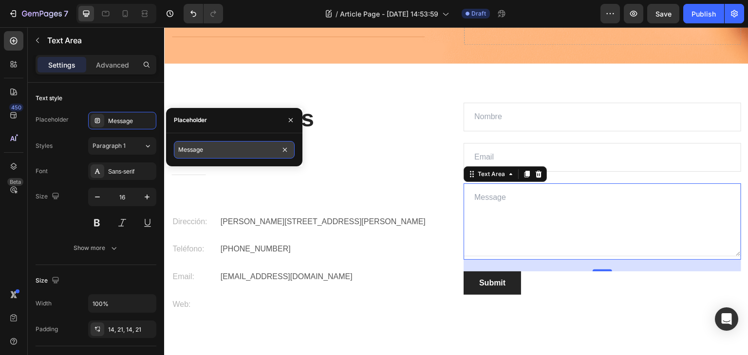
click at [219, 151] on input "Message" at bounding box center [234, 150] width 121 height 18
type input "Mensajes"
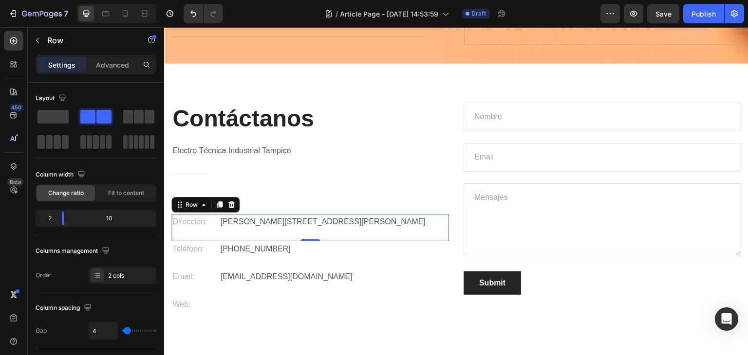
click at [416, 232] on div "Dirección: Text [STREET_ADDRESS][PERSON_NAME][PERSON_NAME]" at bounding box center [309, 228] width 277 height 28
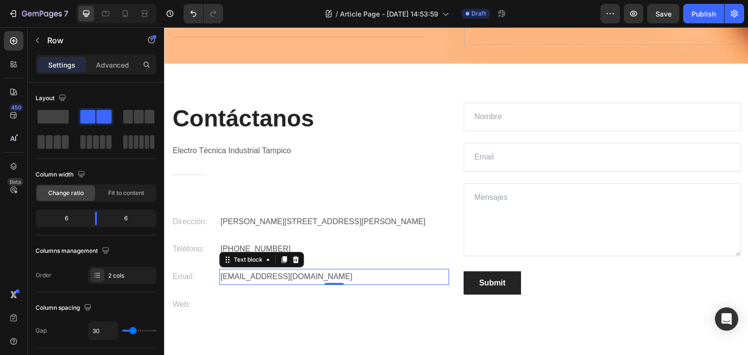
click at [263, 276] on p "[EMAIL_ADDRESS][DOMAIN_NAME]" at bounding box center [334, 277] width 228 height 14
